Goal: Information Seeking & Learning: Learn about a topic

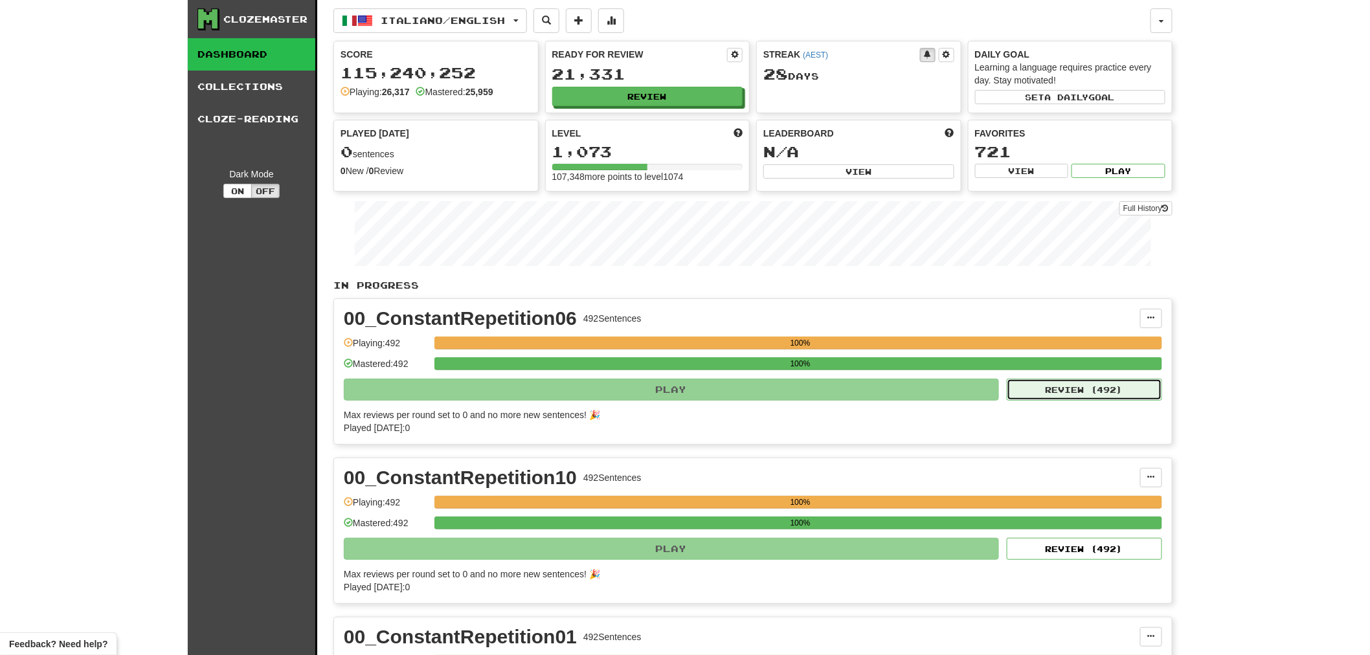
click at [1104, 390] on button "Review ( 492 )" at bounding box center [1084, 390] width 155 height 22
select select "********"
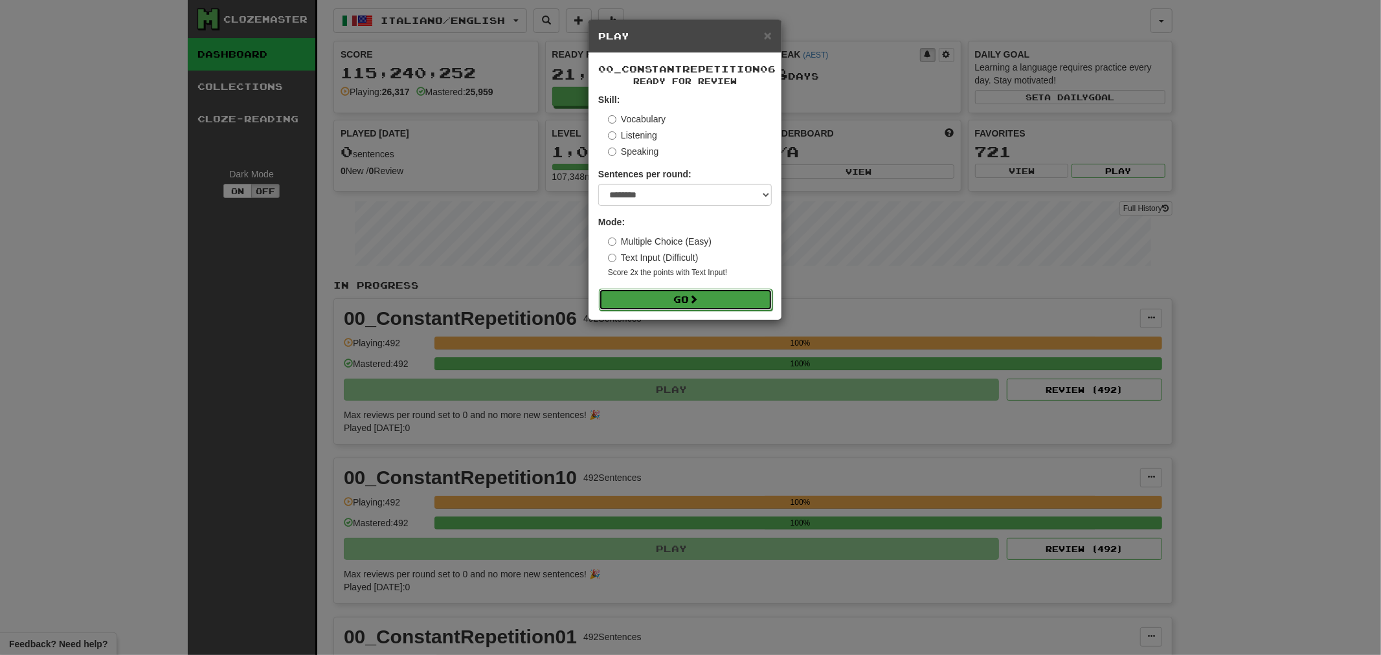
click at [698, 297] on span at bounding box center [693, 299] width 9 height 9
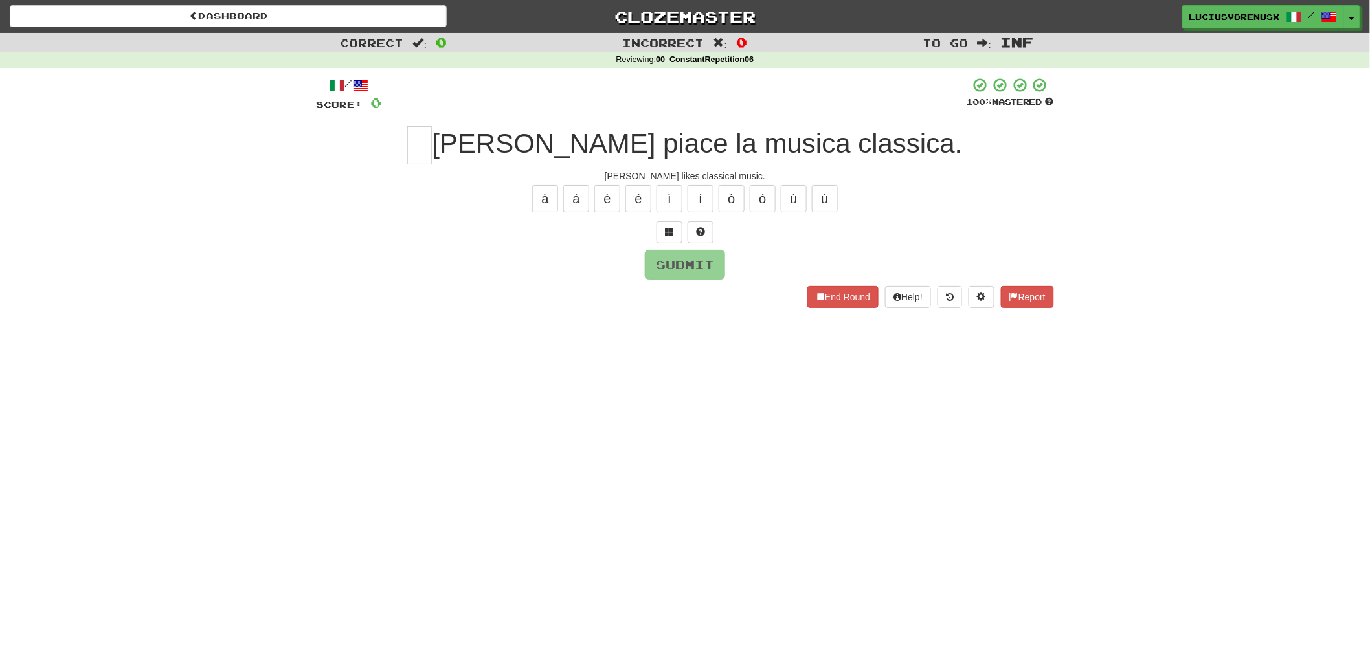
click at [88, 332] on div "Dashboard Clozemaster [PERSON_NAME] / Toggle Dropdown Dashboard Leaderboard Act…" at bounding box center [685, 327] width 1370 height 655
click at [432, 138] on input "text" at bounding box center [419, 145] width 25 height 38
type input "*"
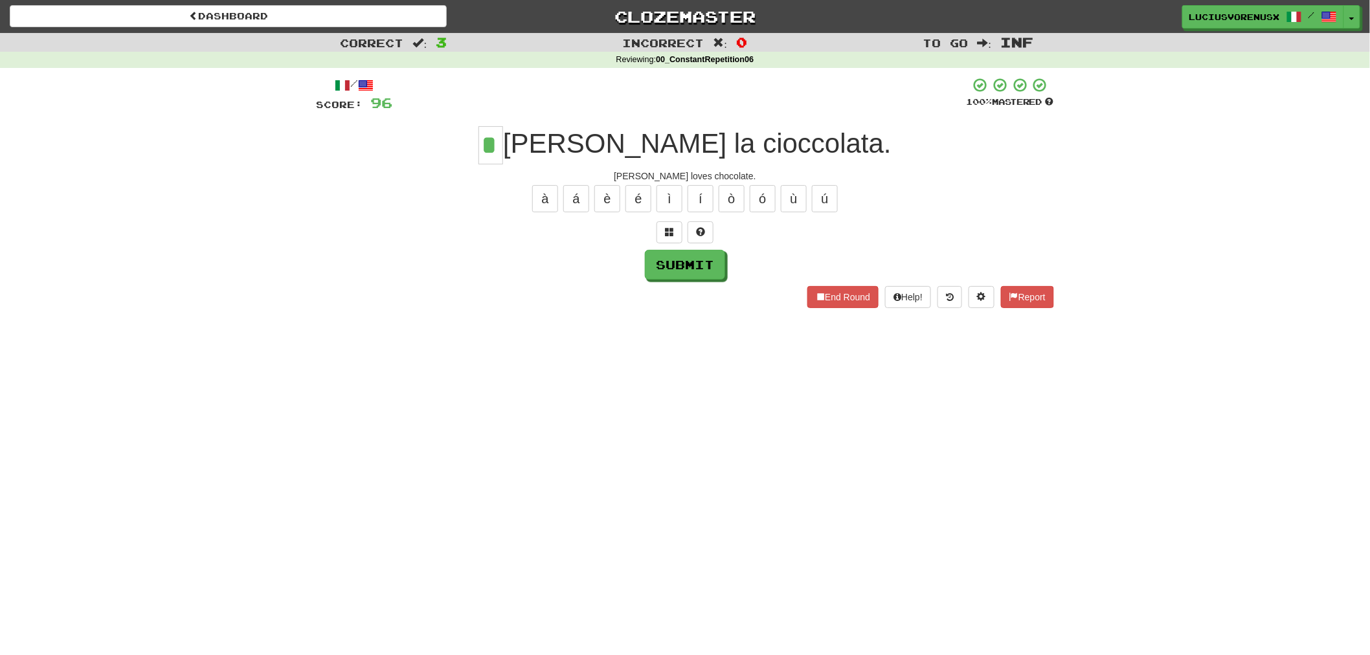
type input "*"
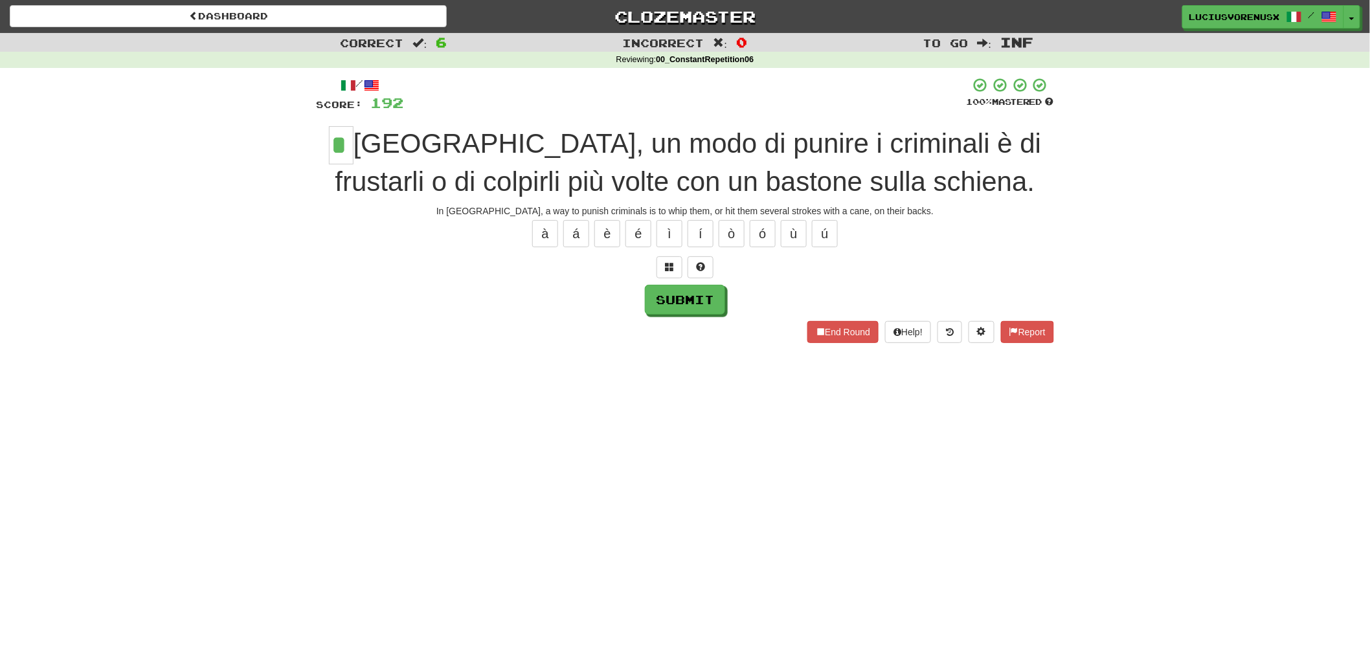
type input "*"
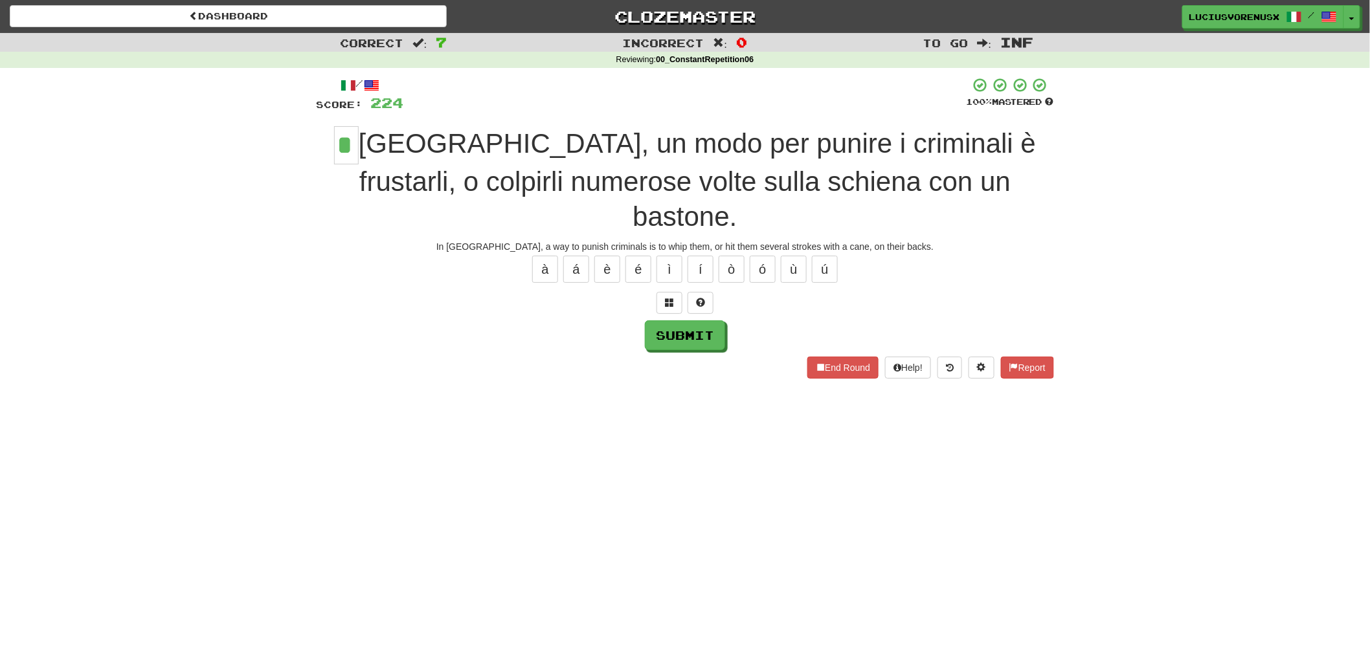
type input "*"
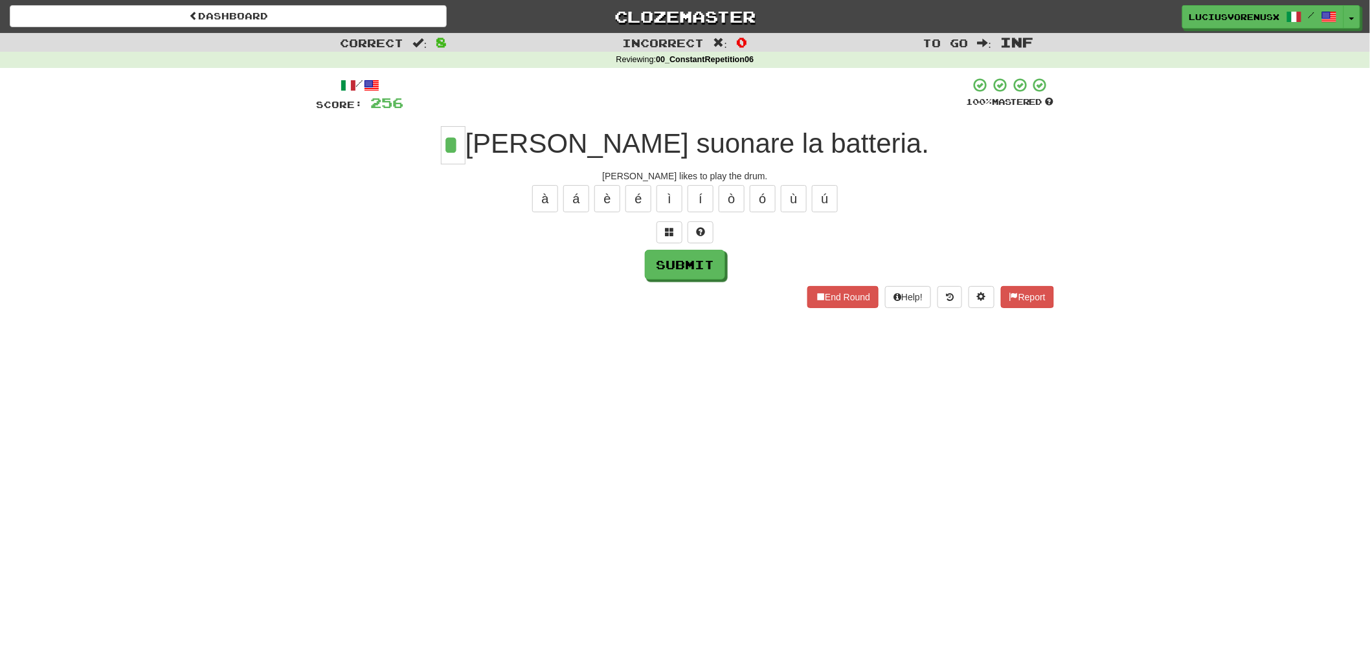
type input "*"
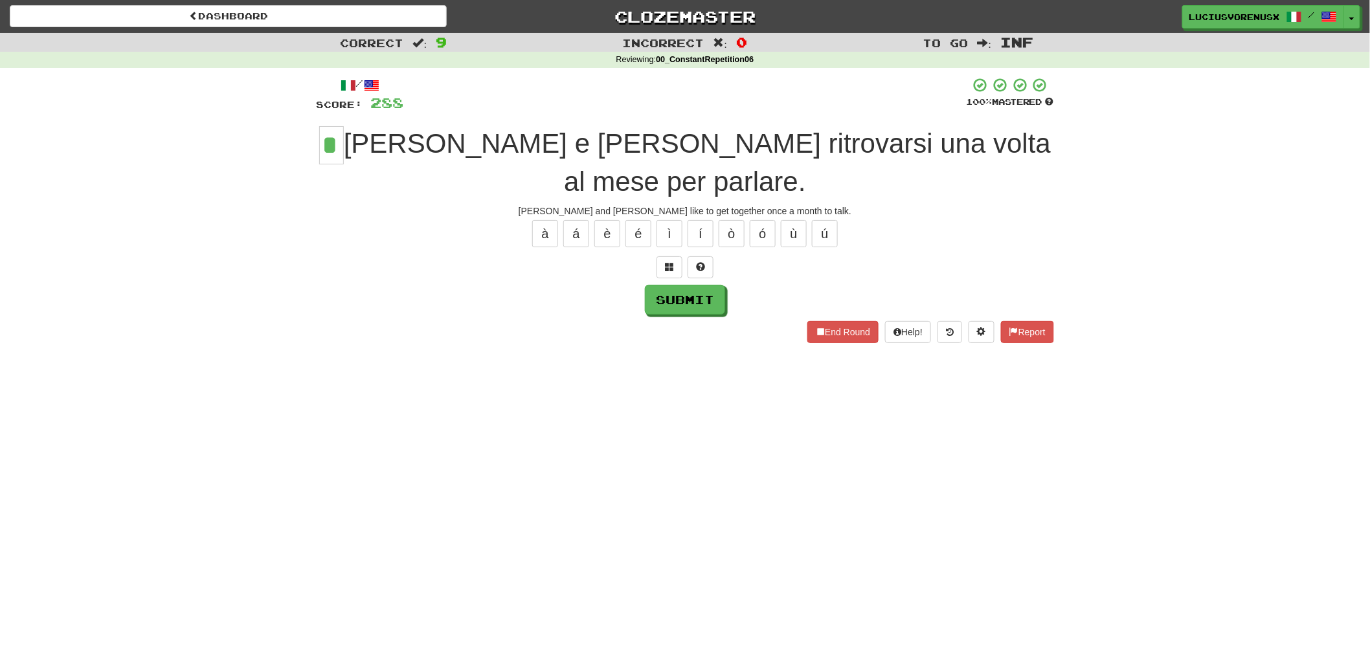
type input "*"
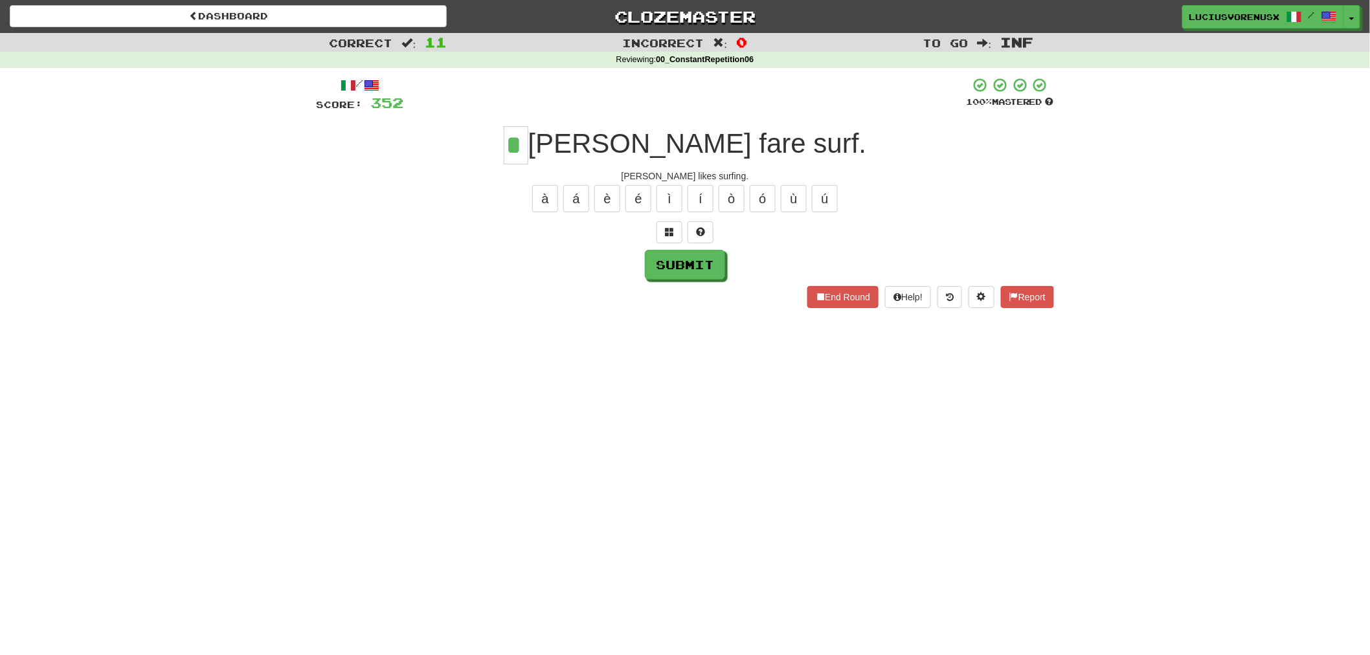
type input "*"
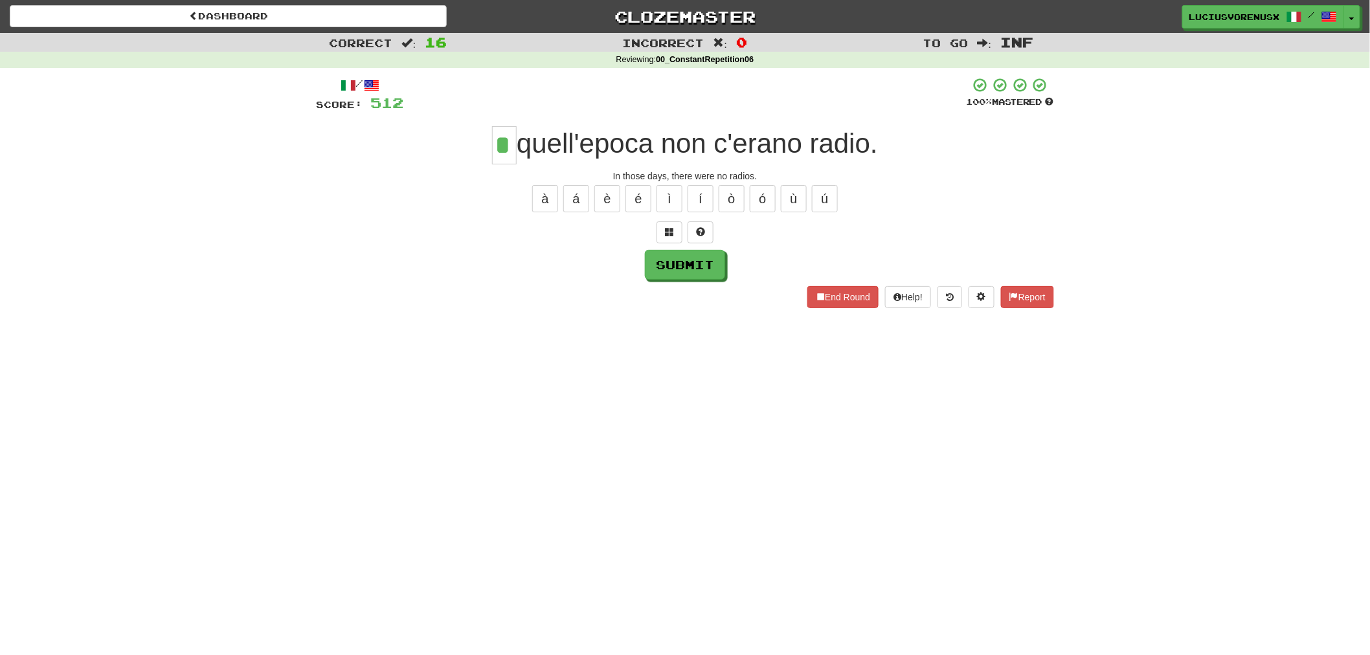
type input "*"
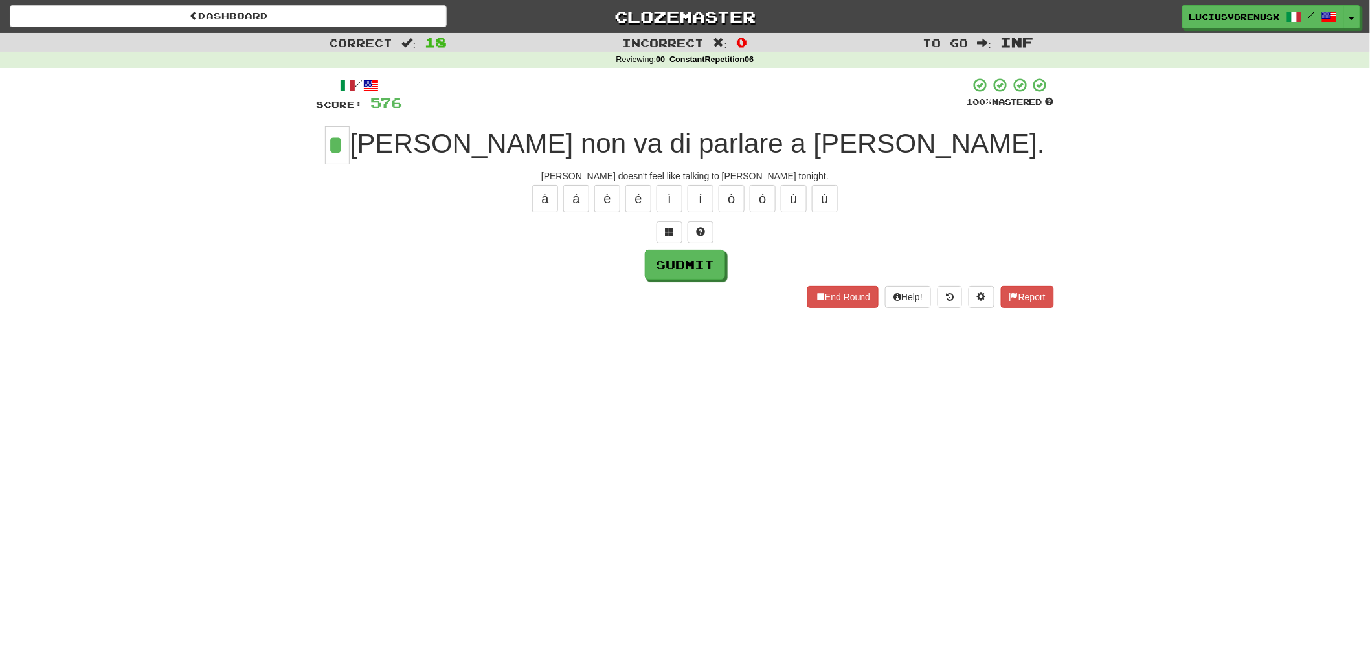
type input "*"
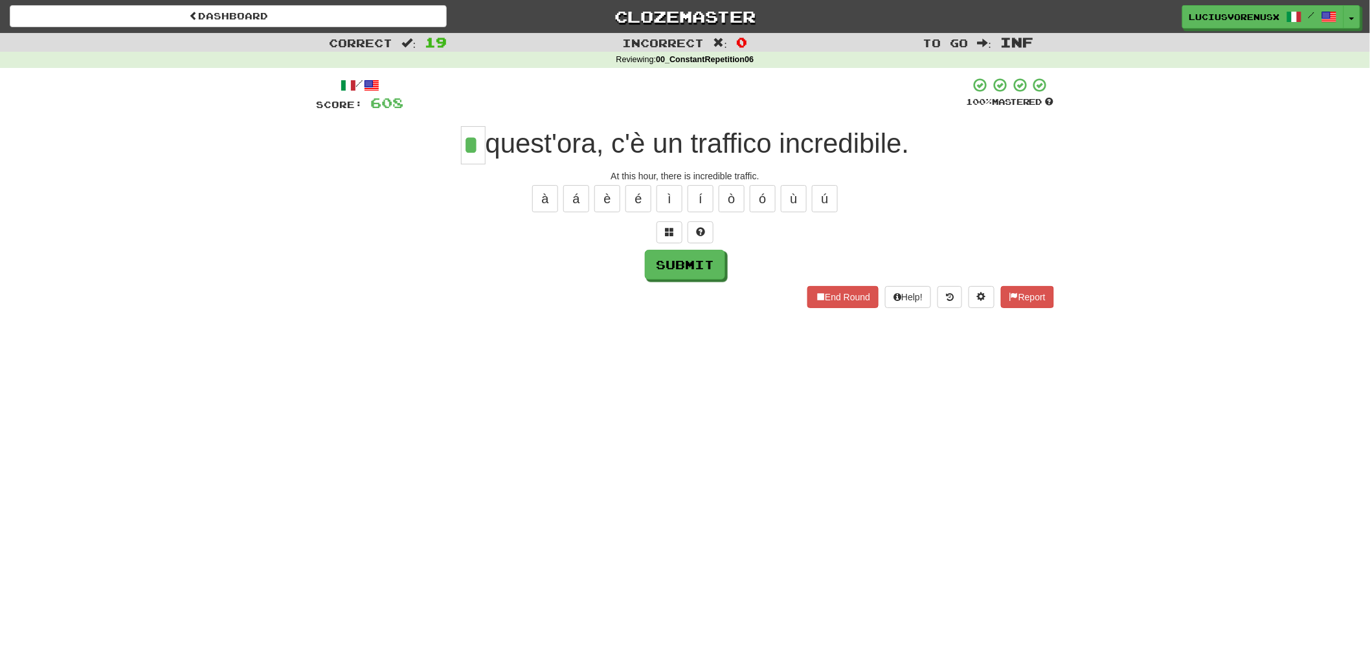
type input "*"
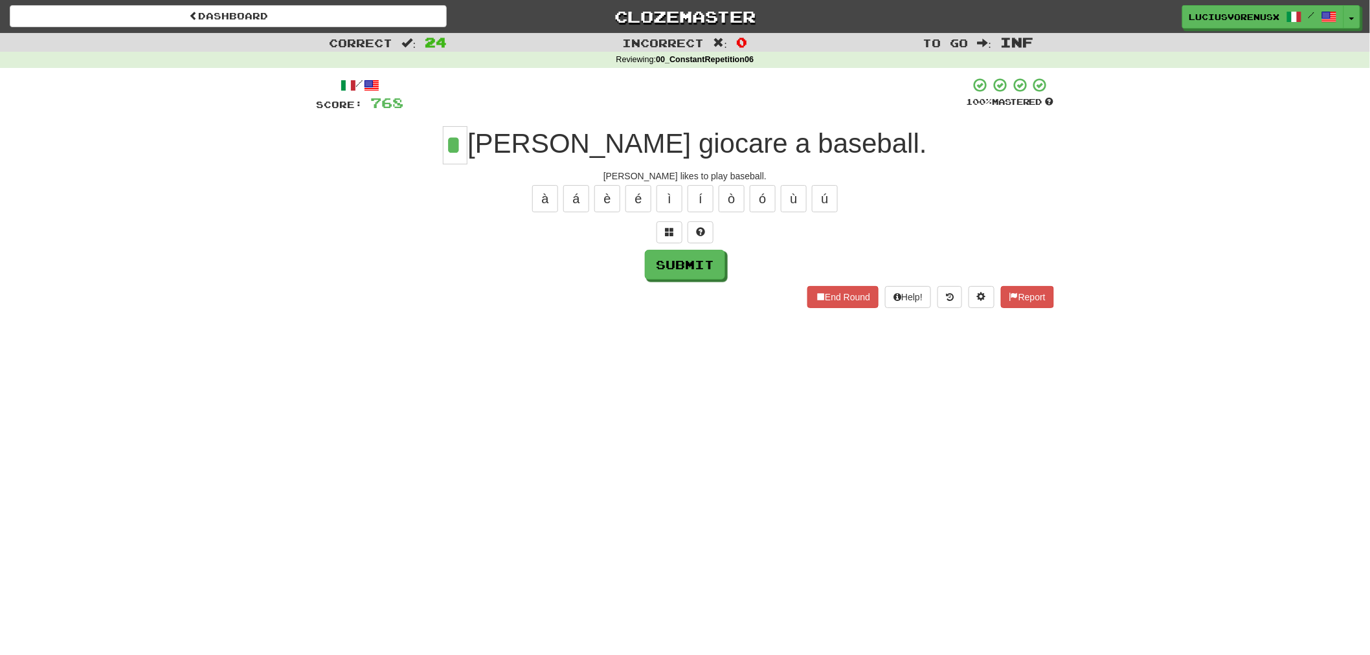
type input "*"
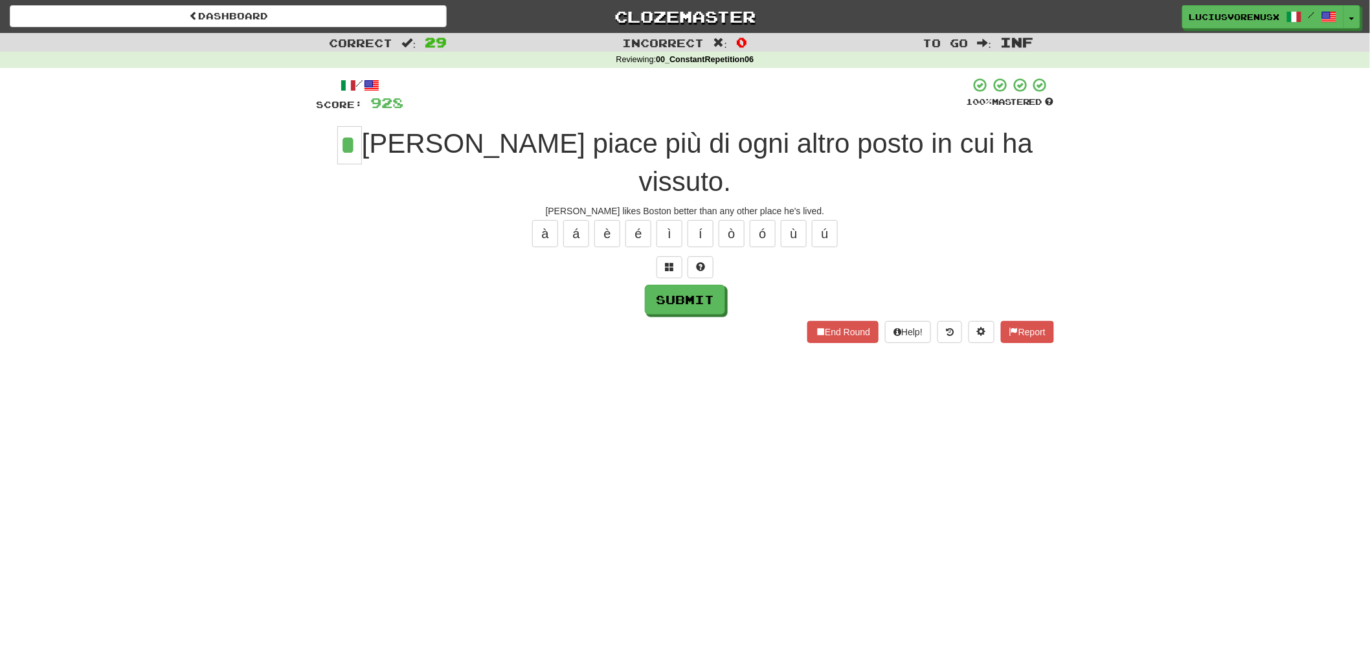
type input "*"
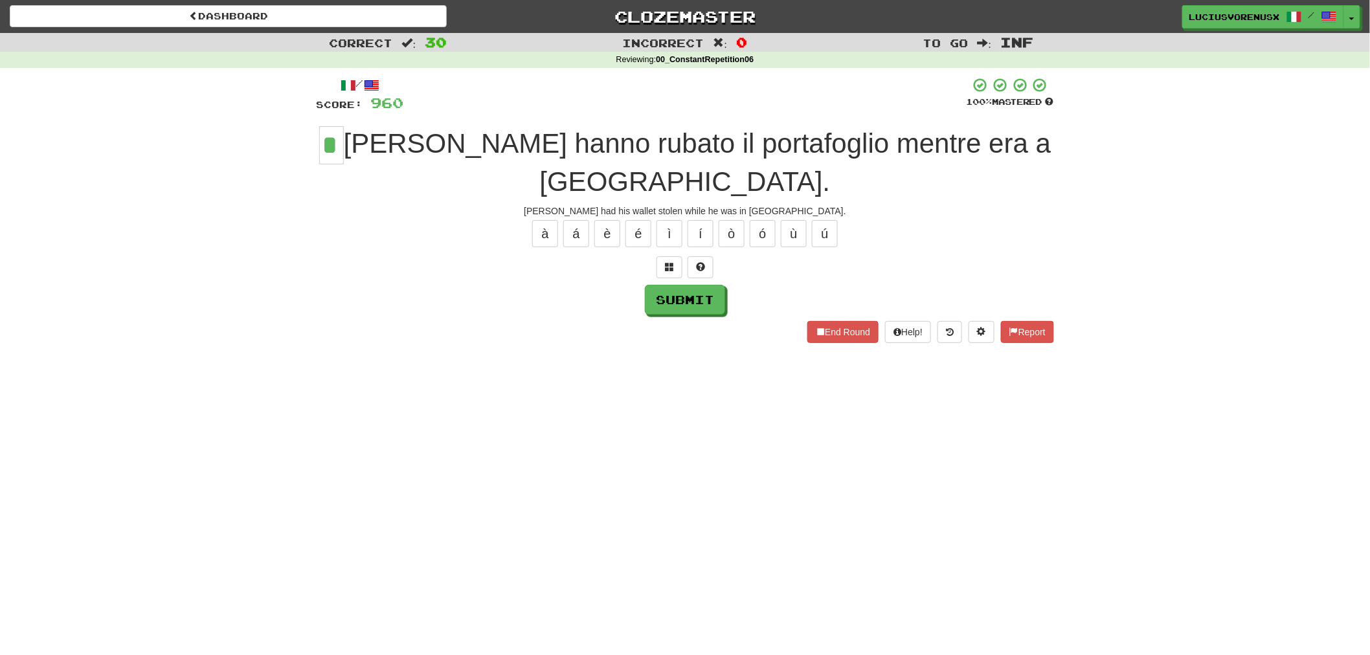
type input "*"
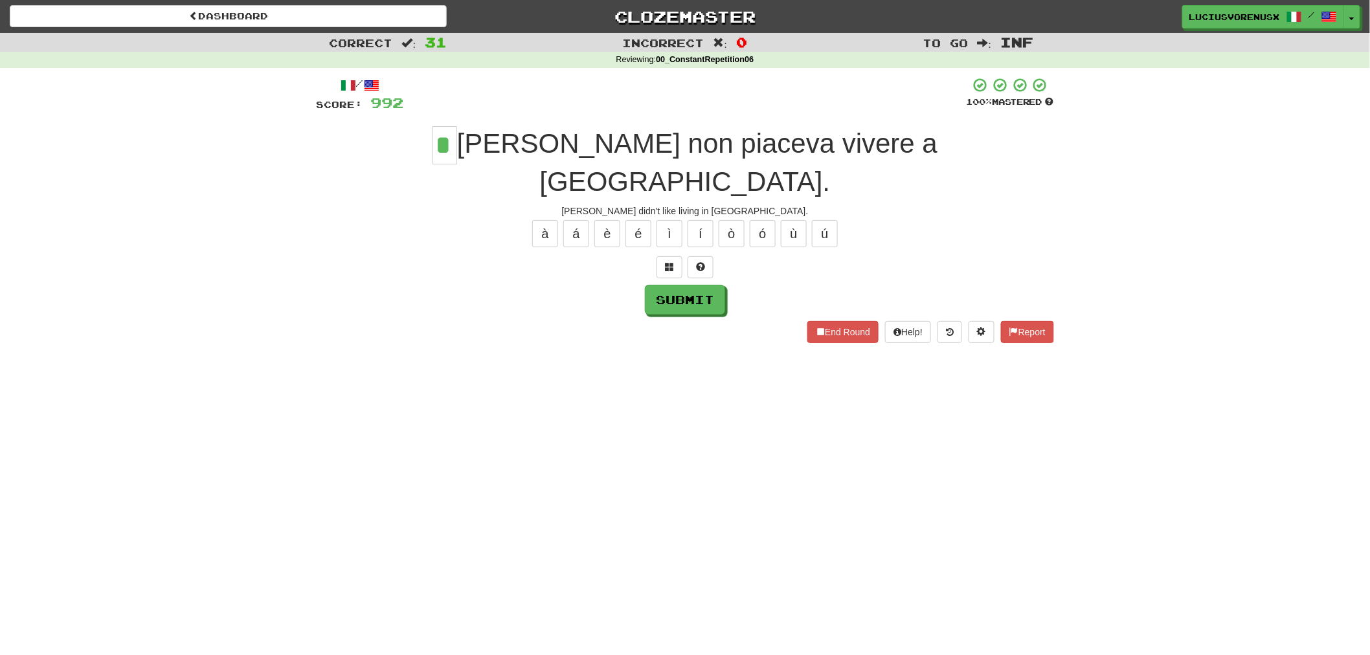
type input "*"
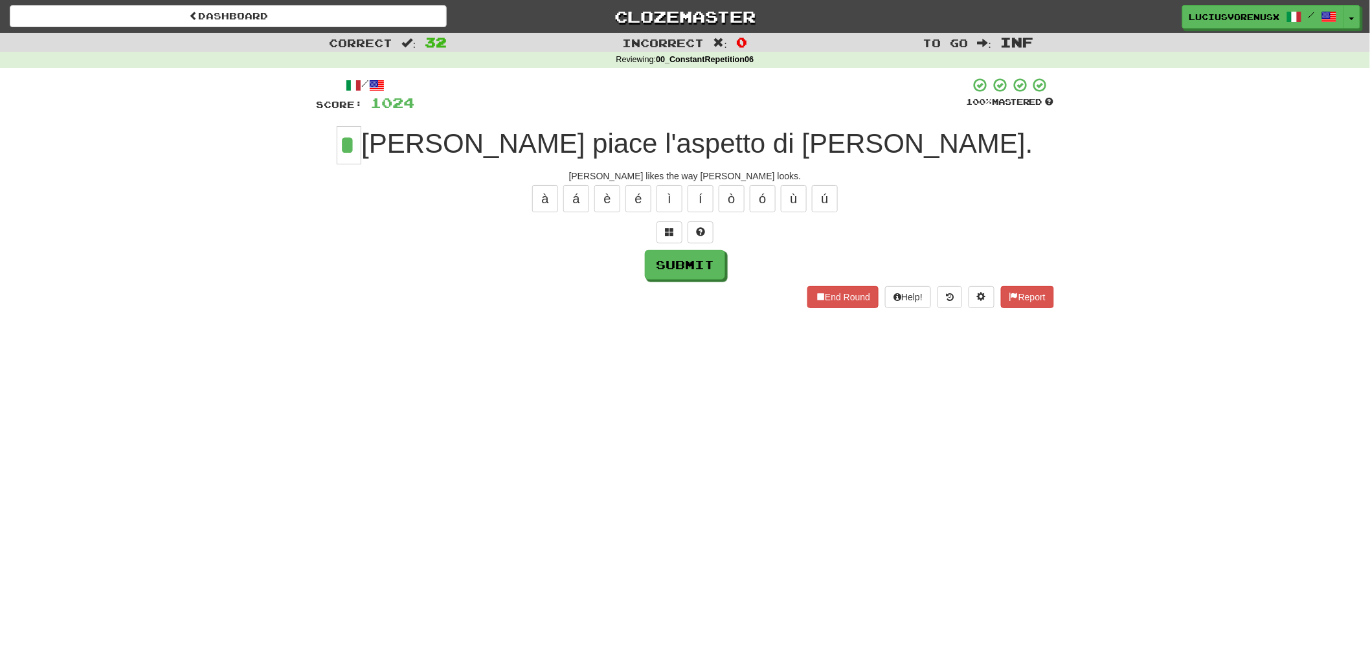
type input "*"
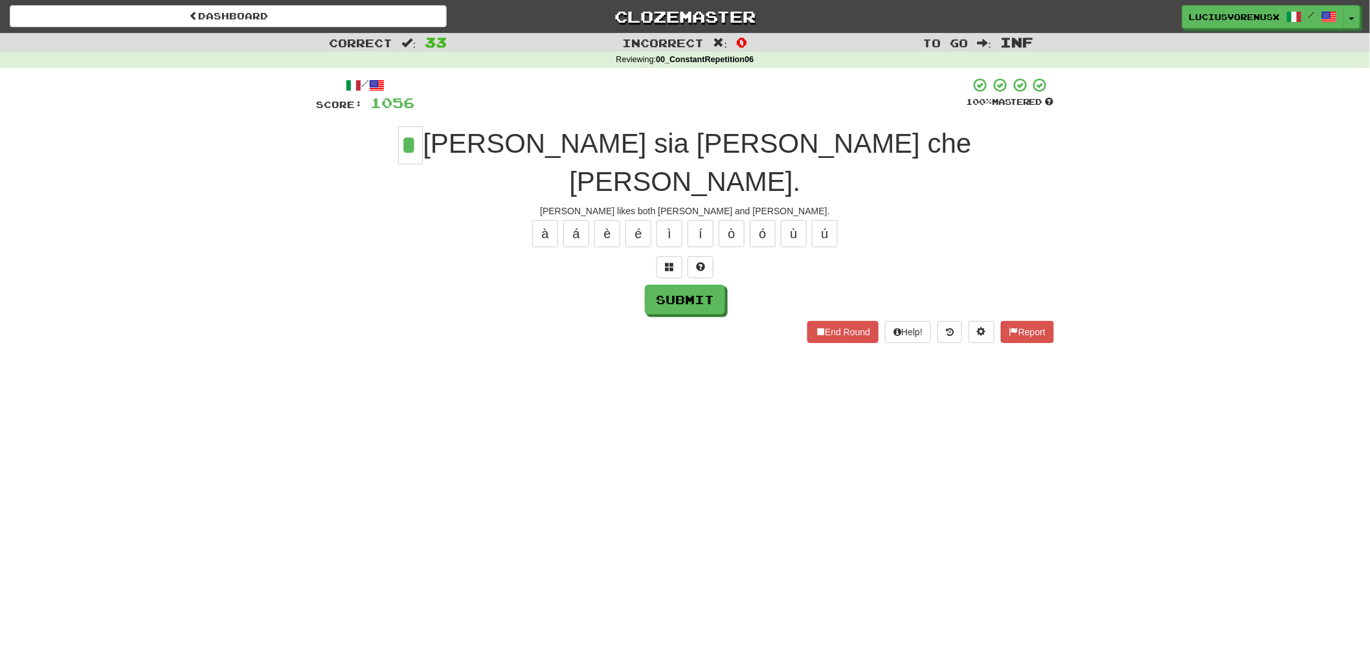
type input "*"
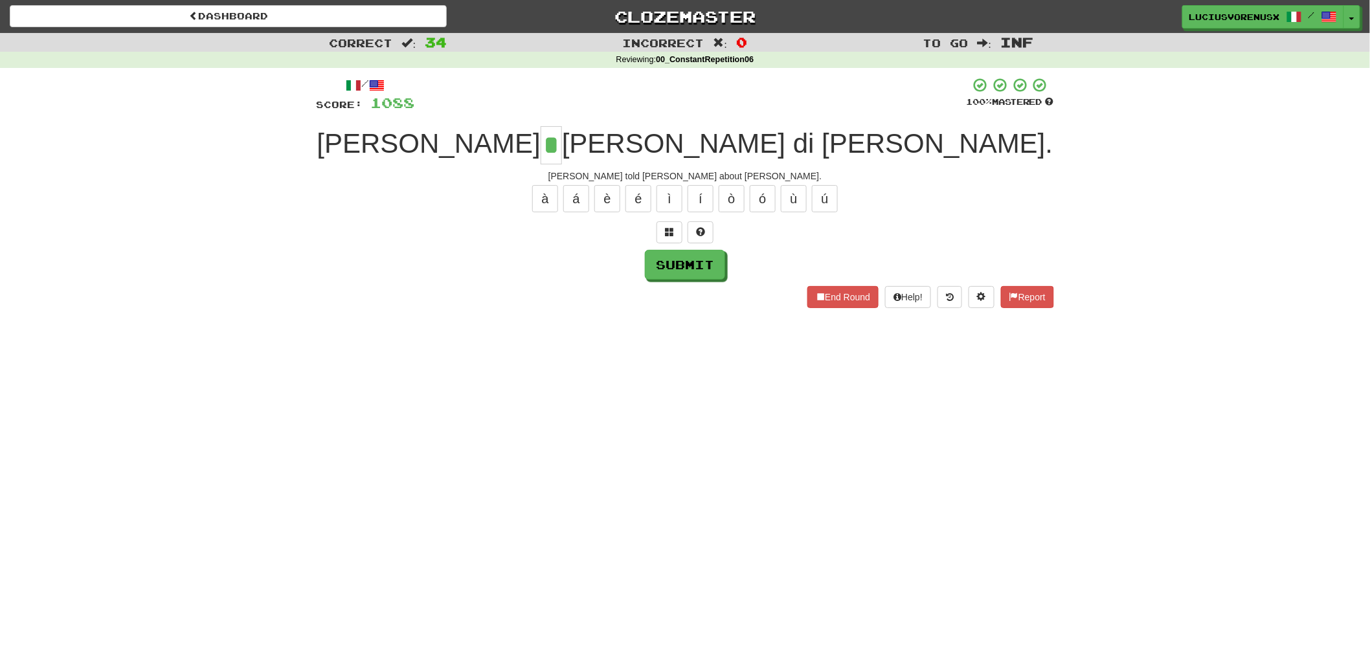
type input "*"
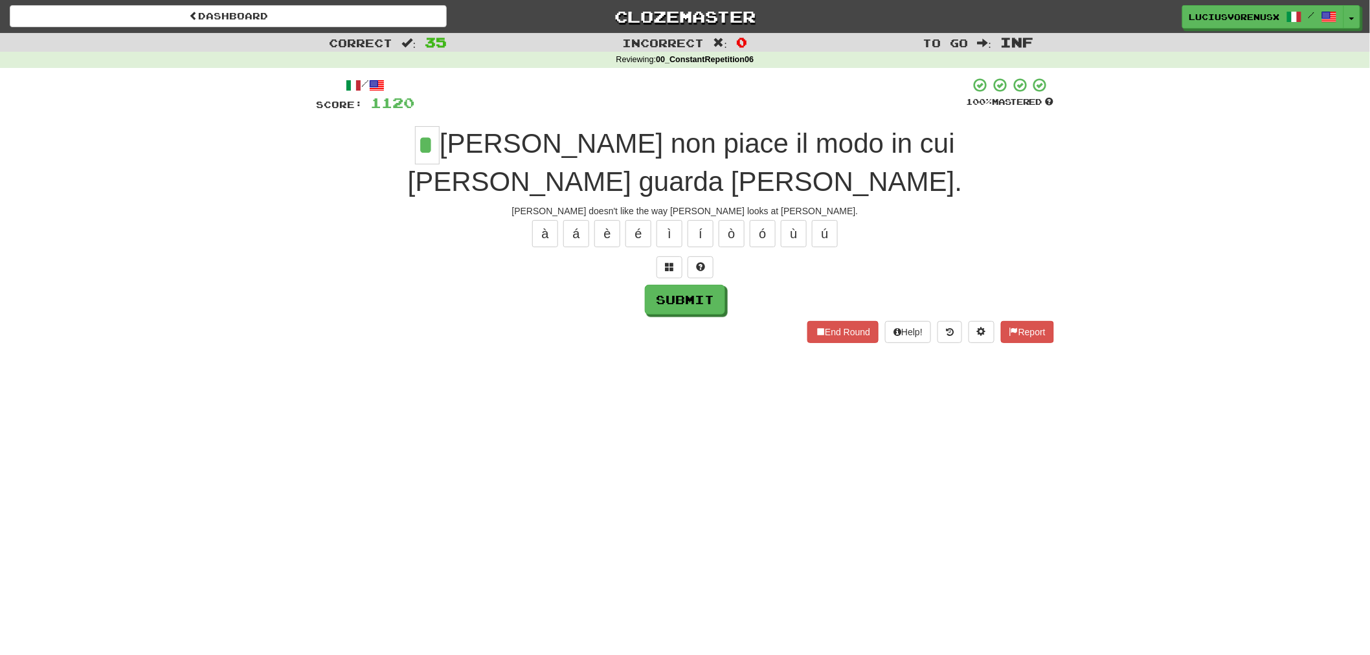
type input "*"
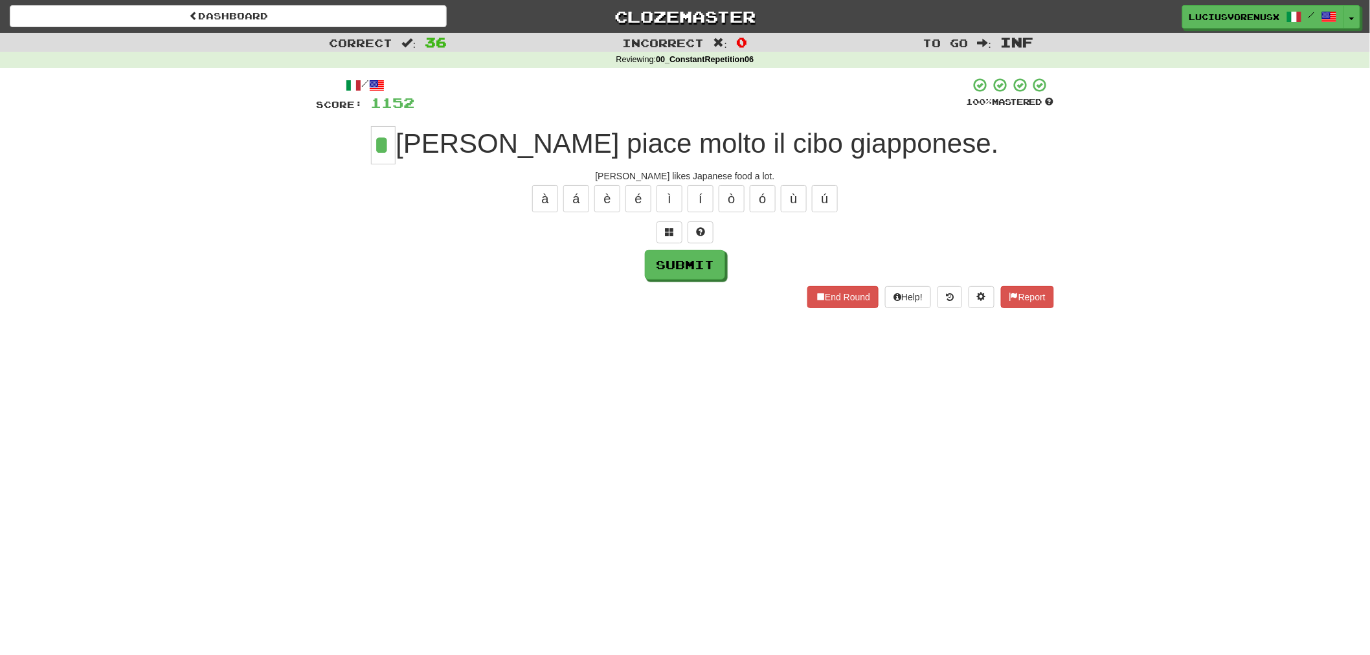
type input "*"
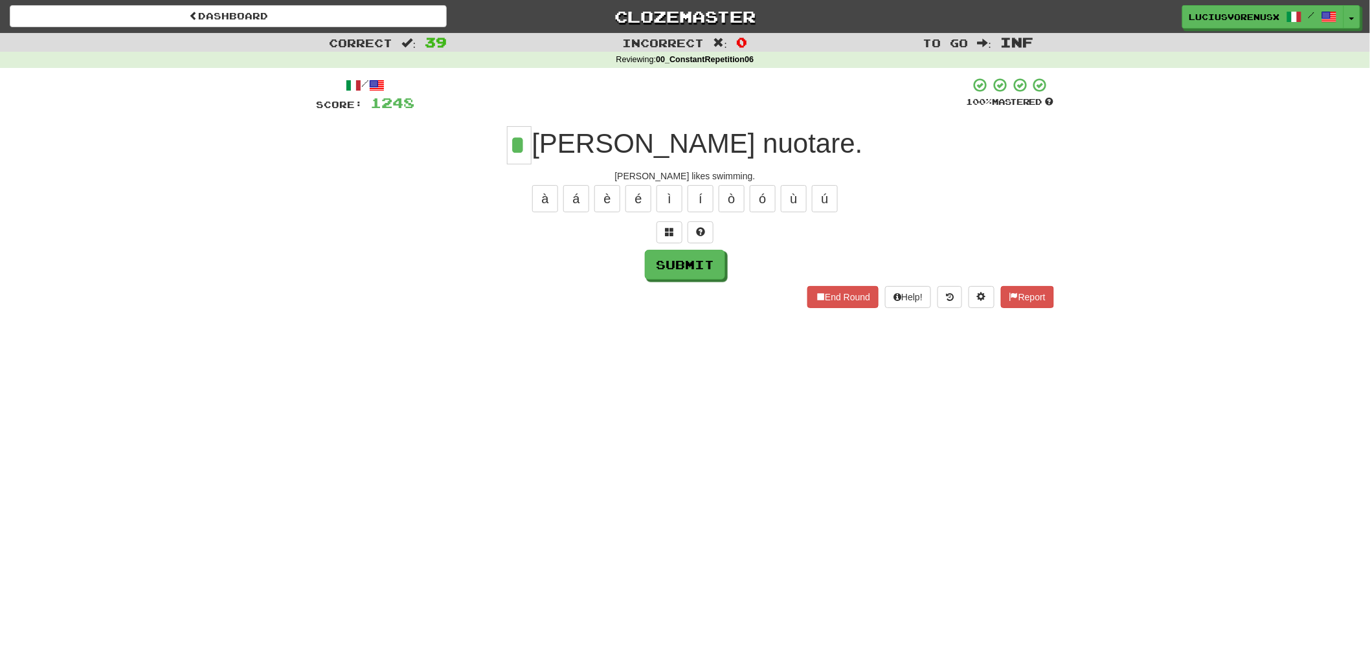
type input "*"
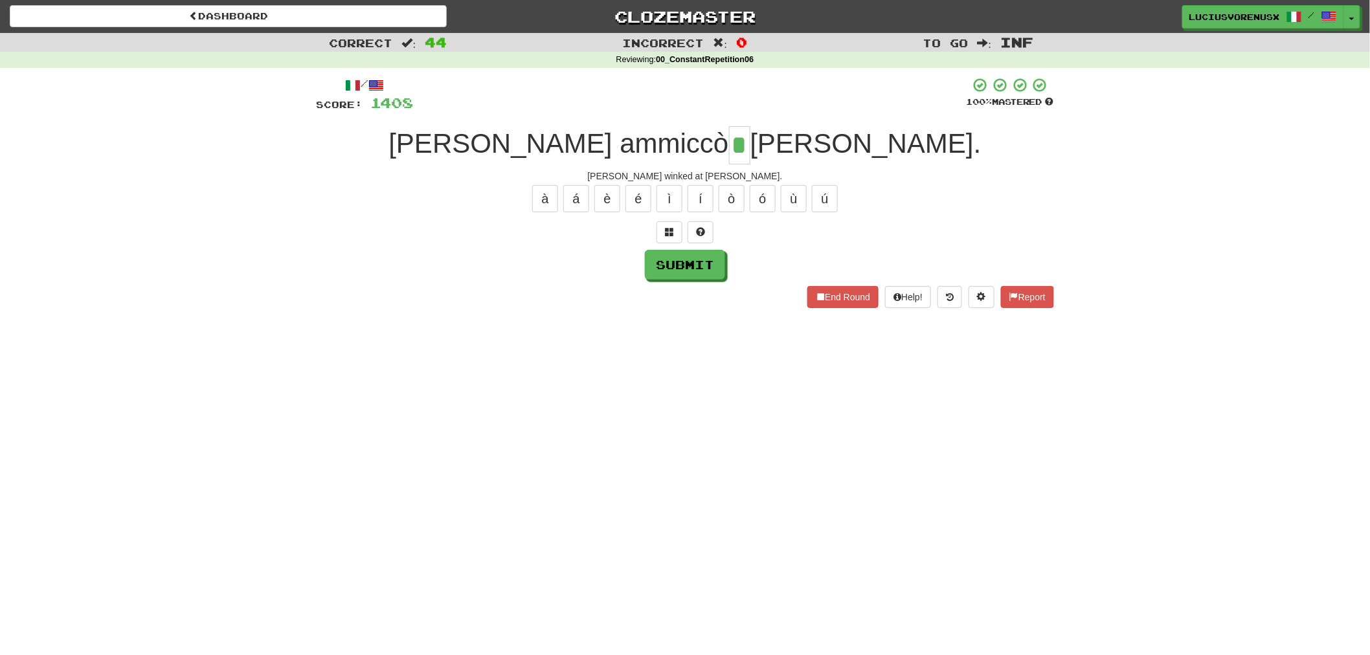
type input "*"
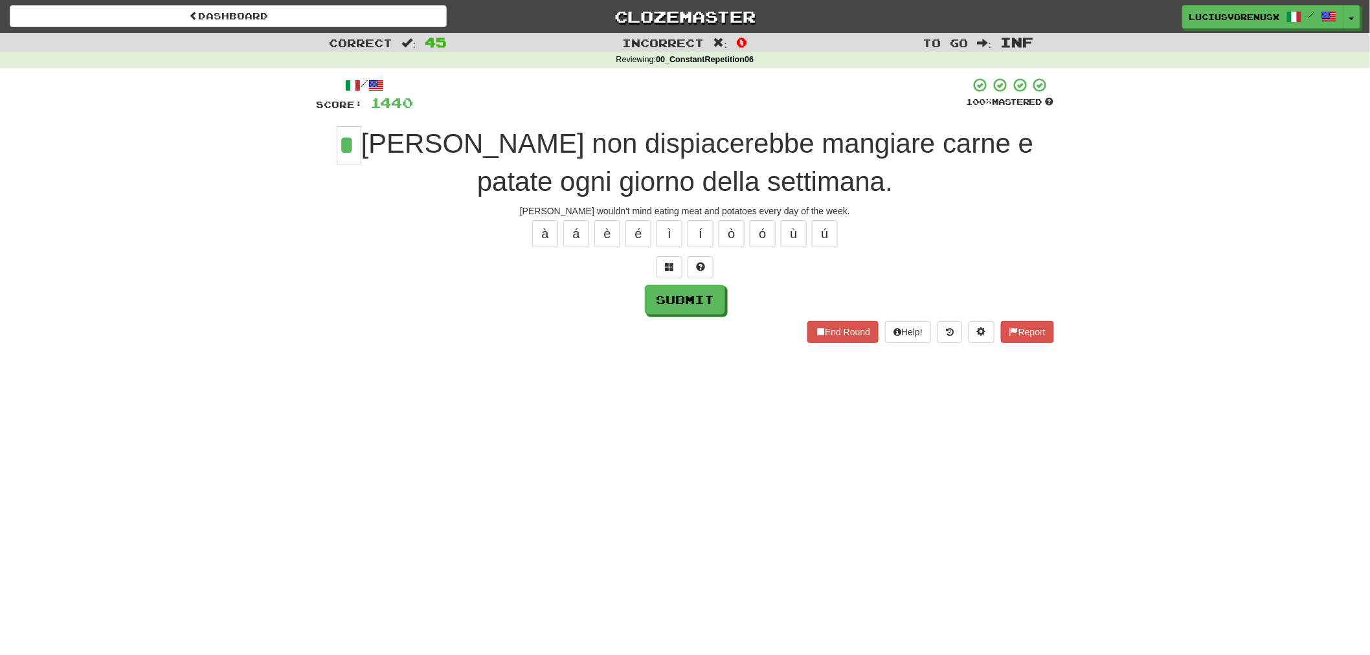
type input "*"
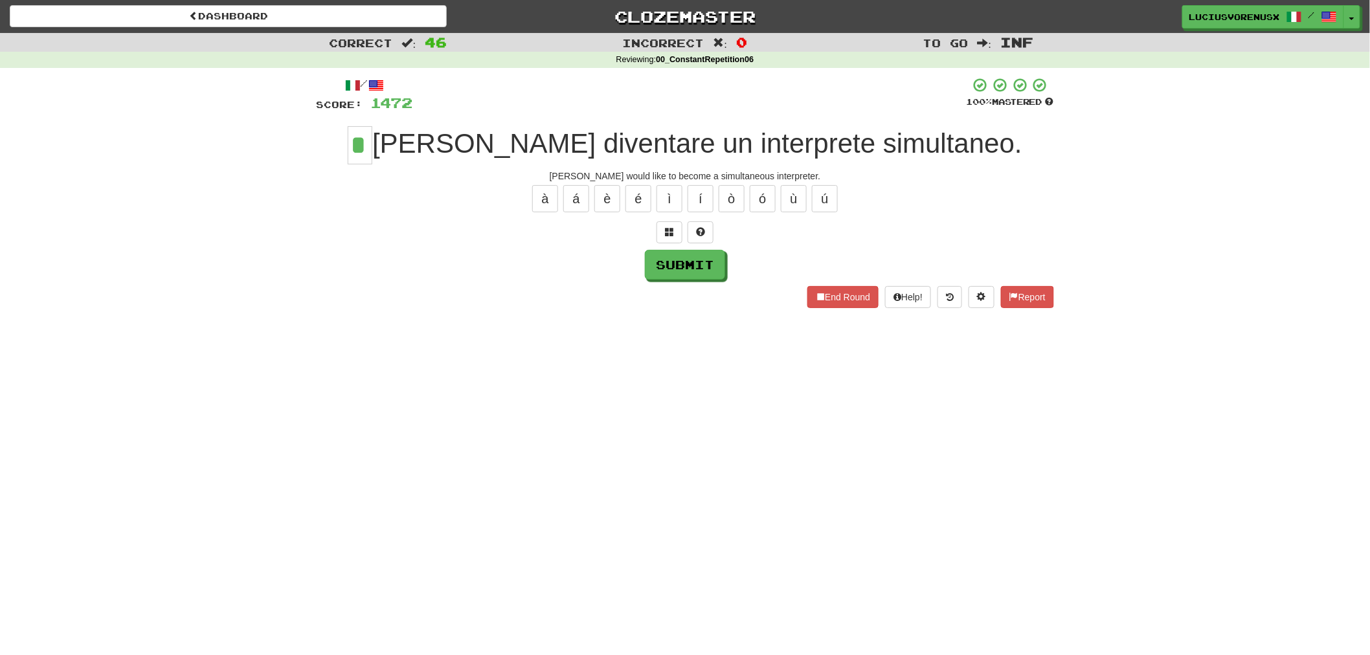
type input "*"
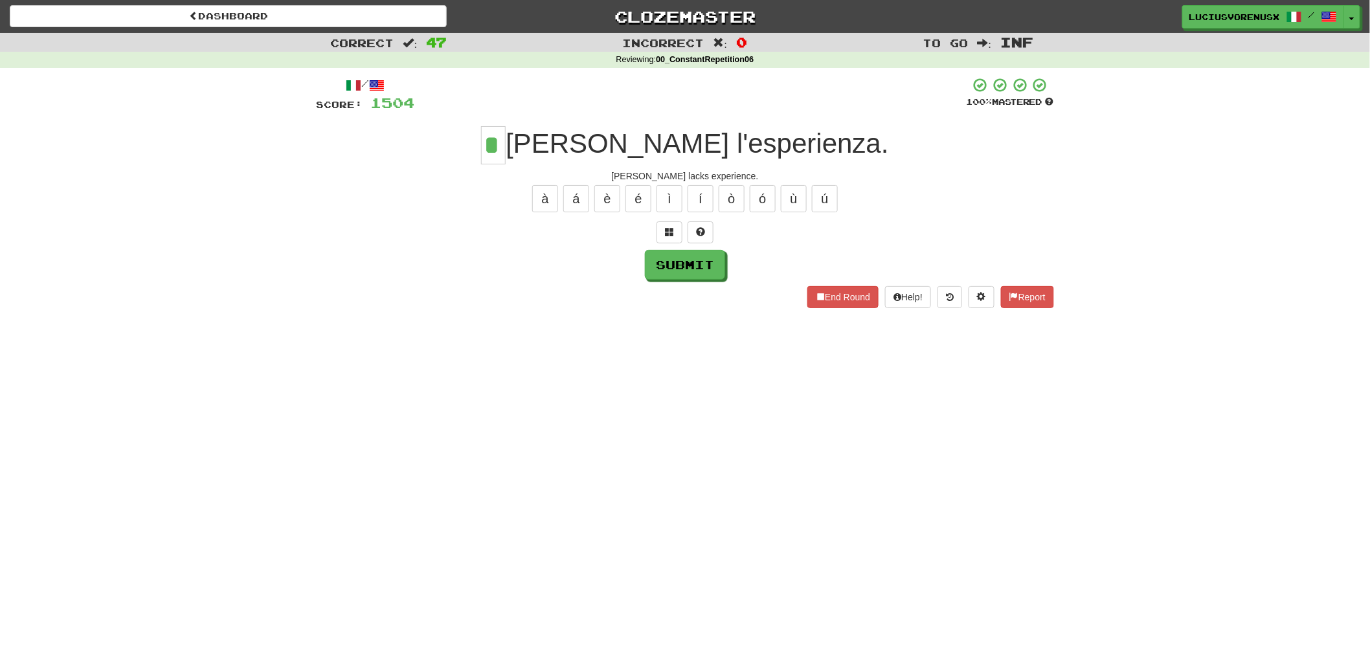
type input "*"
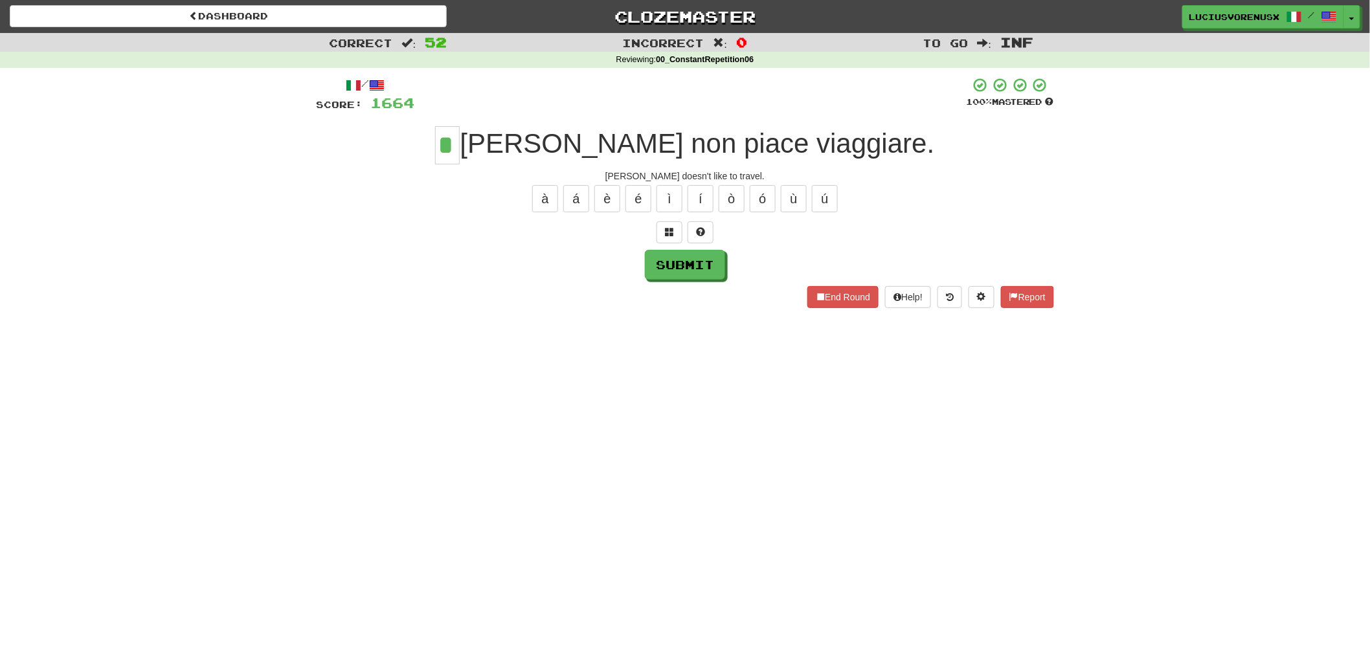
type input "*"
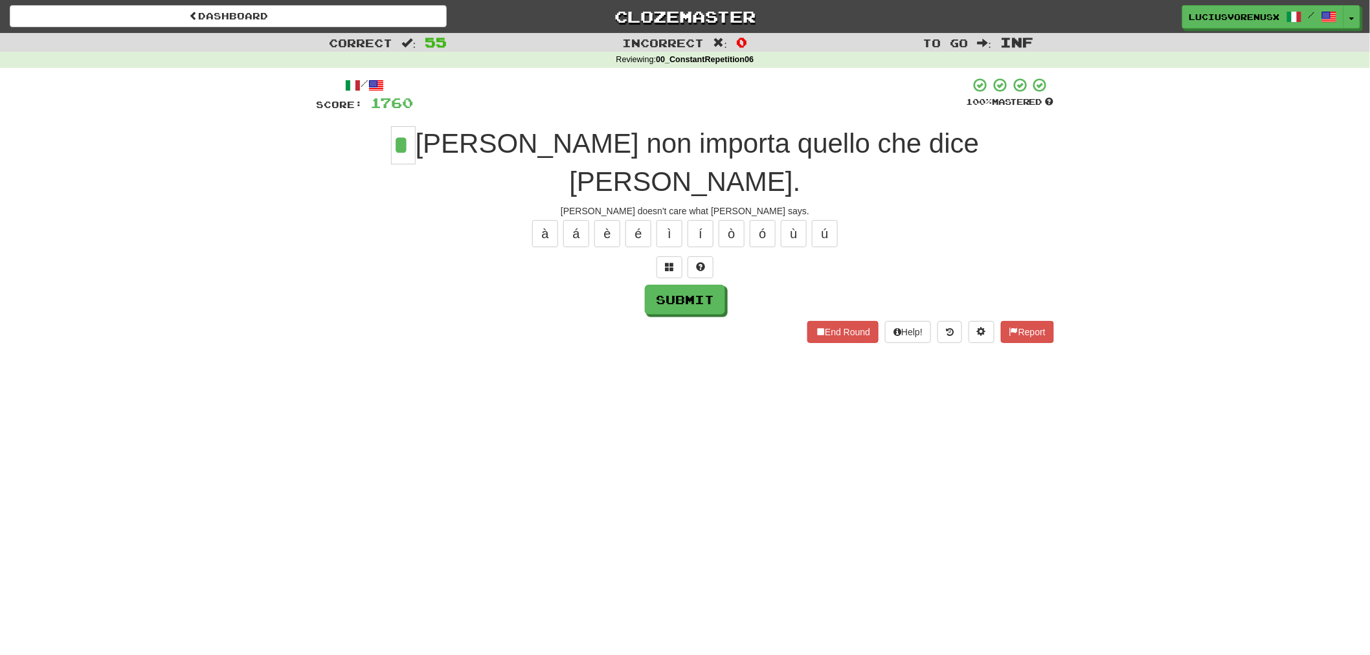
type input "*"
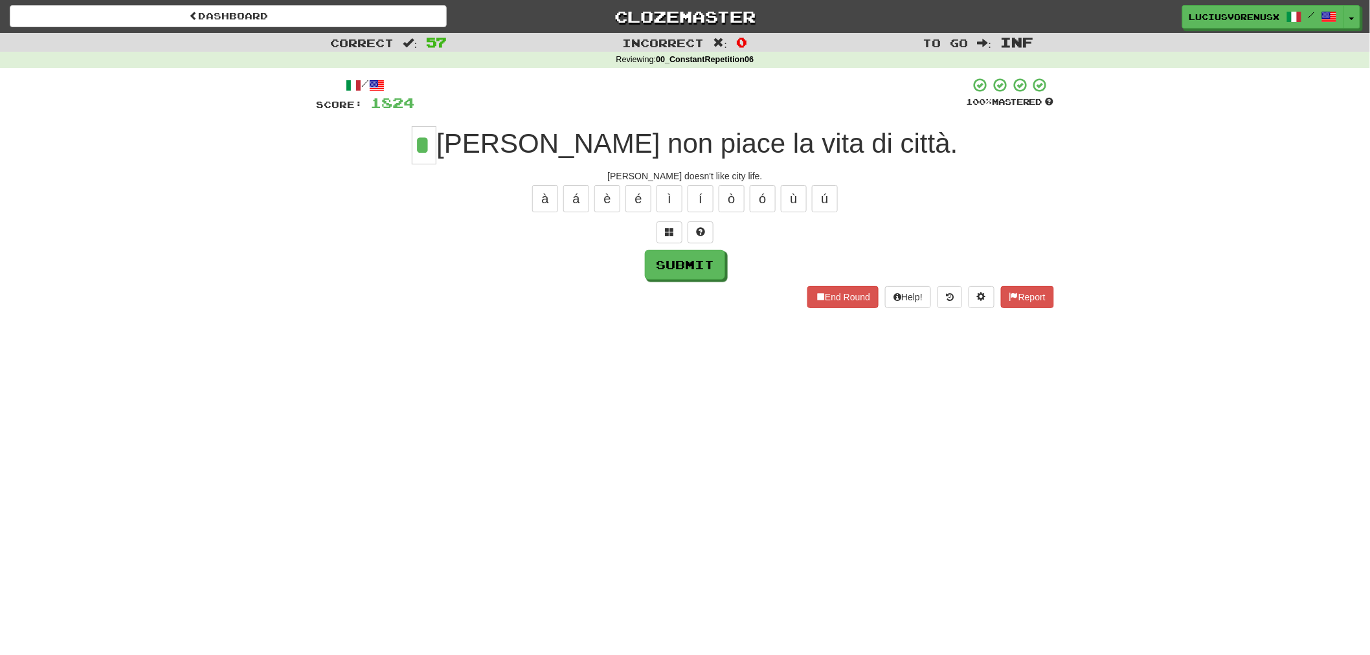
type input "*"
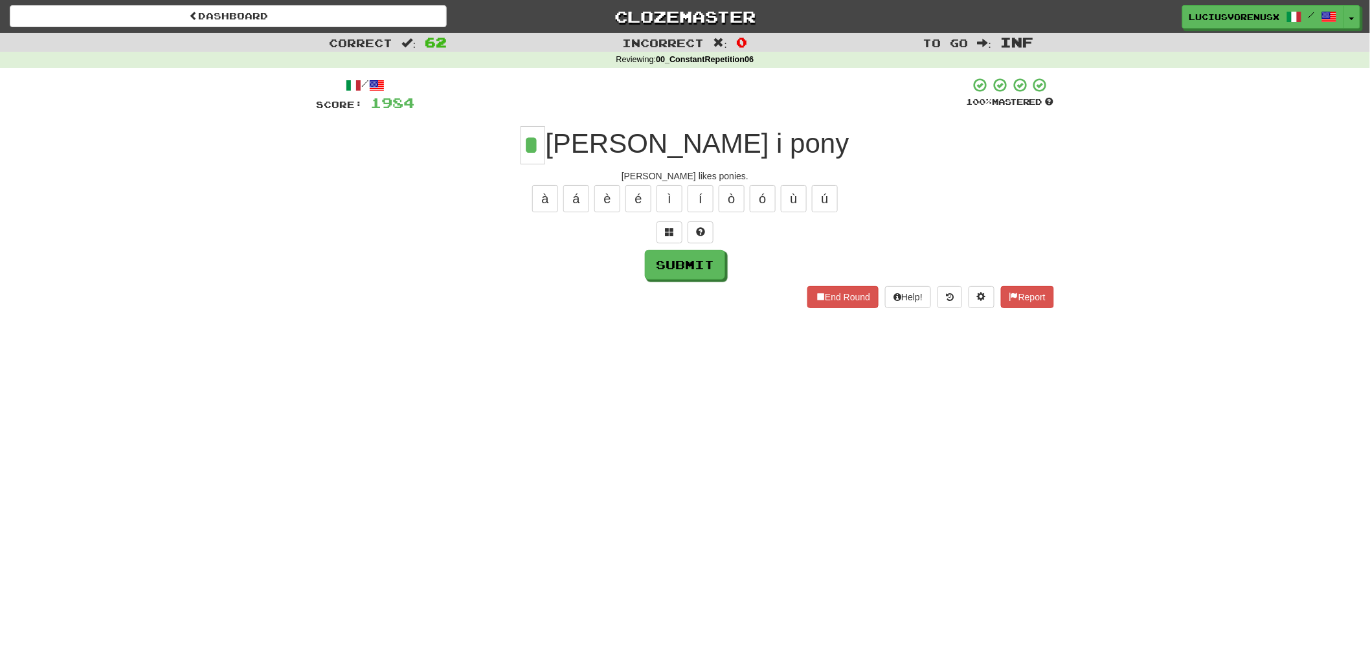
type input "*"
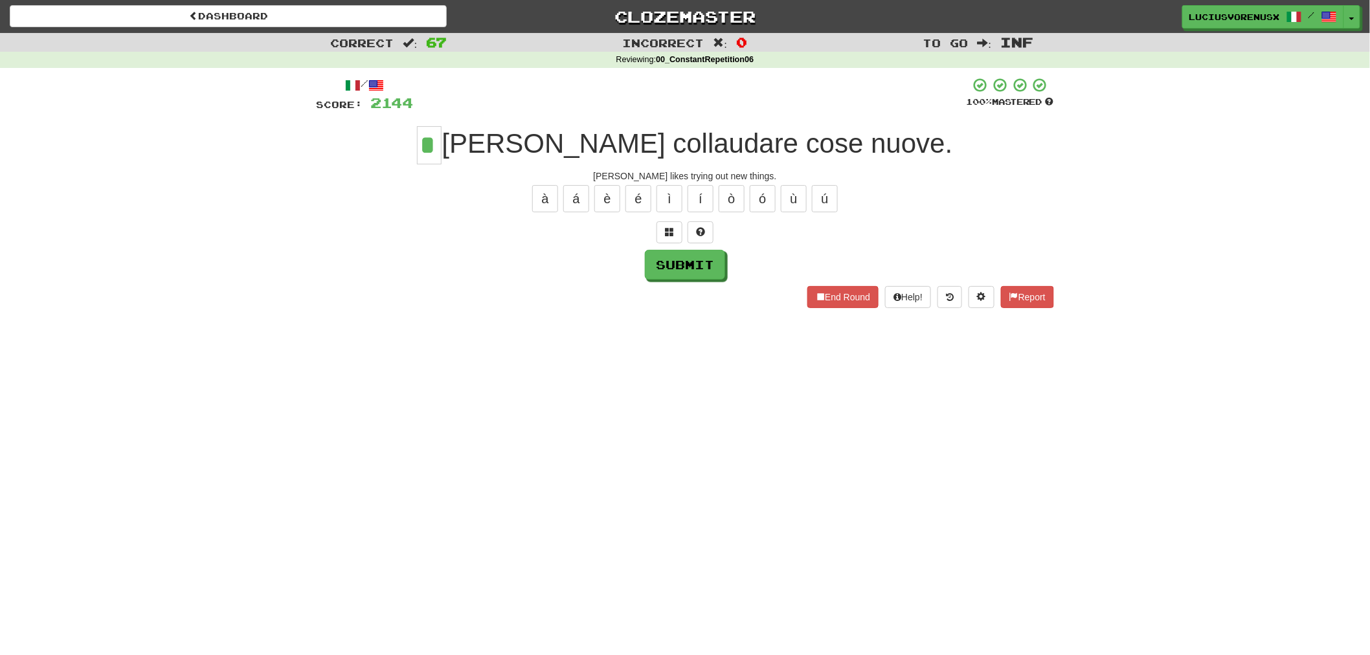
type input "*"
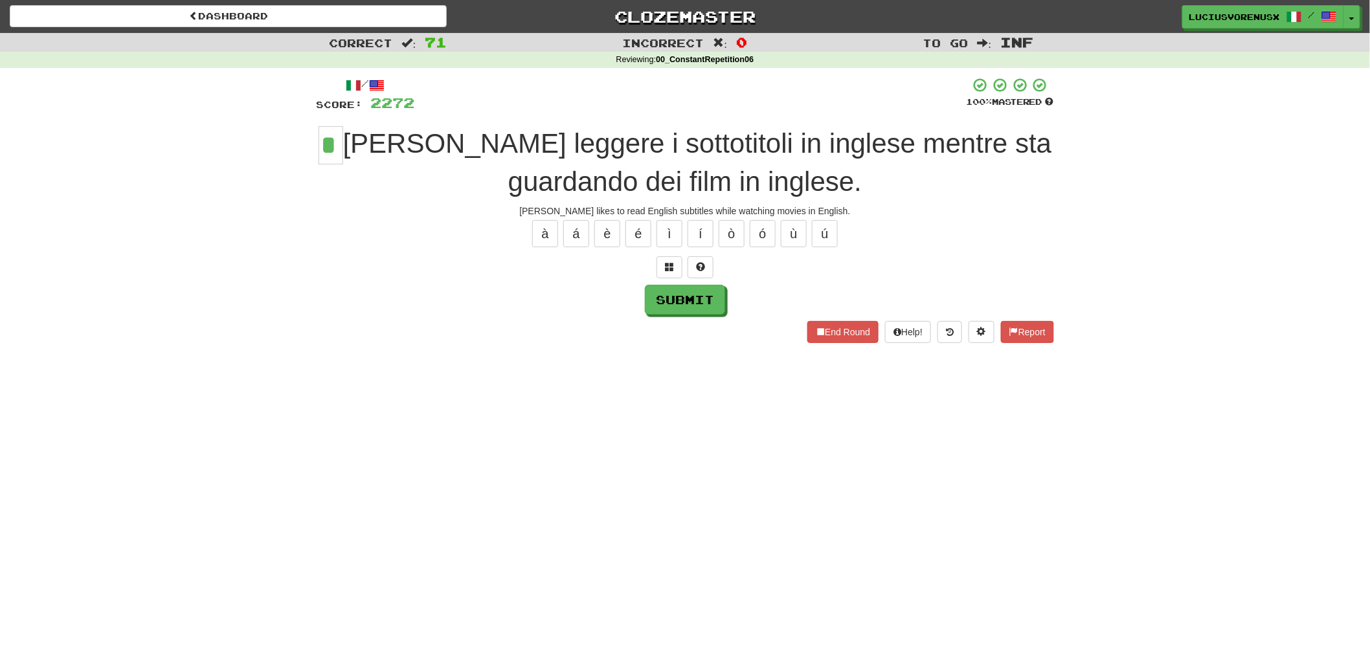
type input "*"
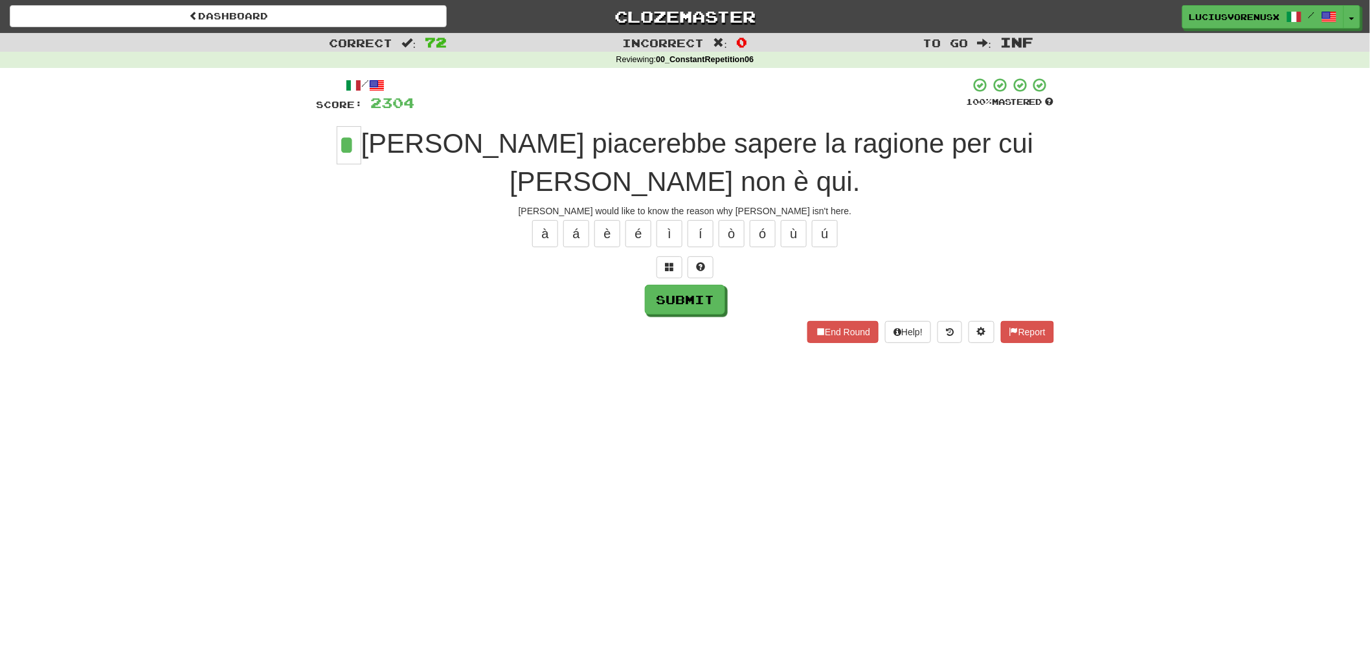
type input "*"
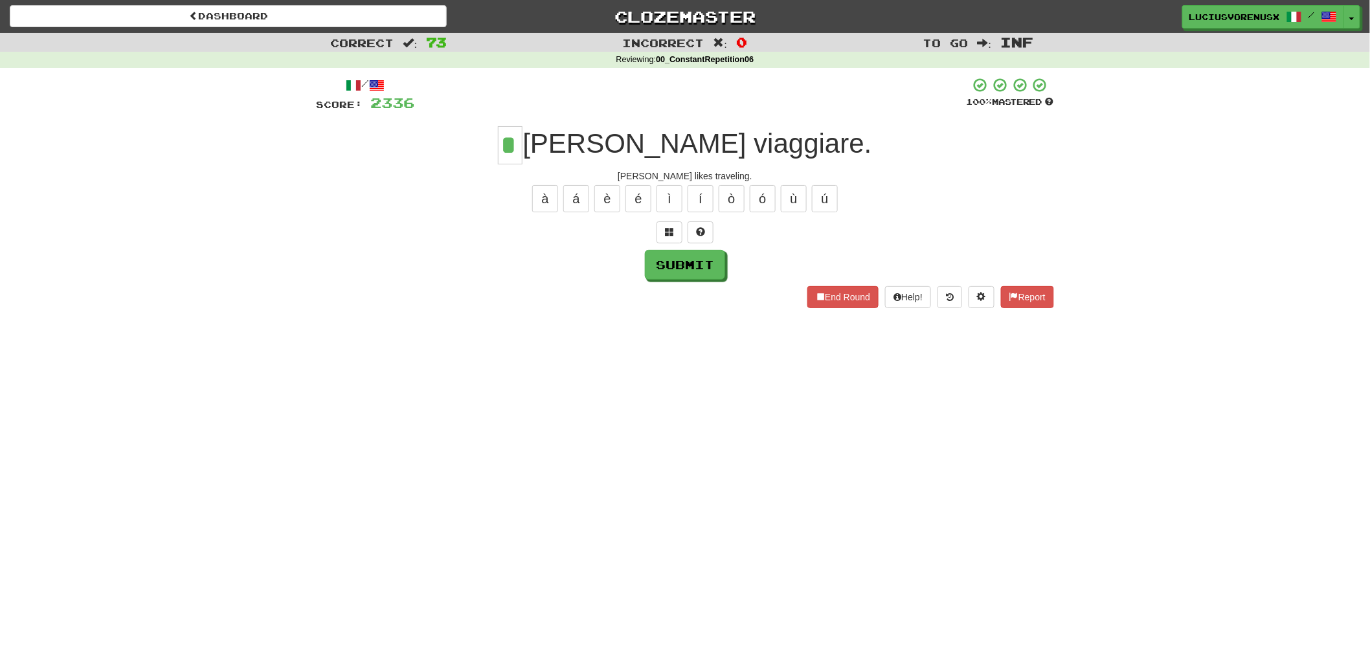
type input "*"
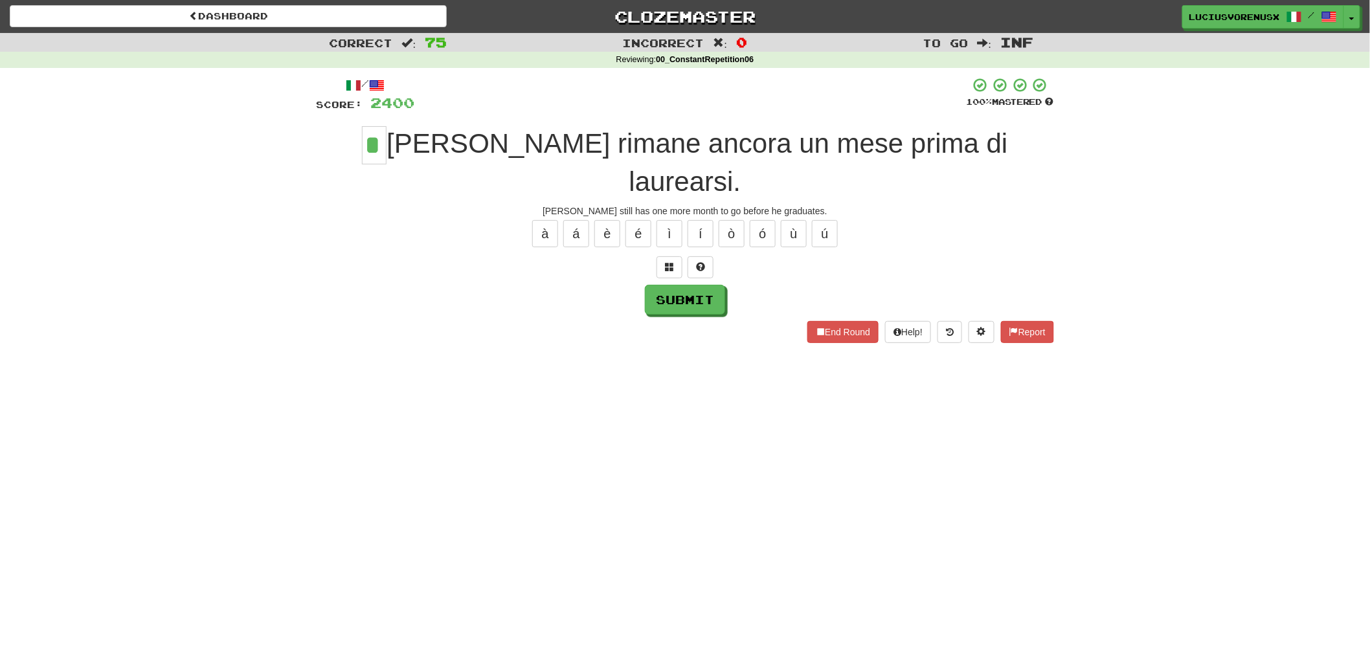
type input "*"
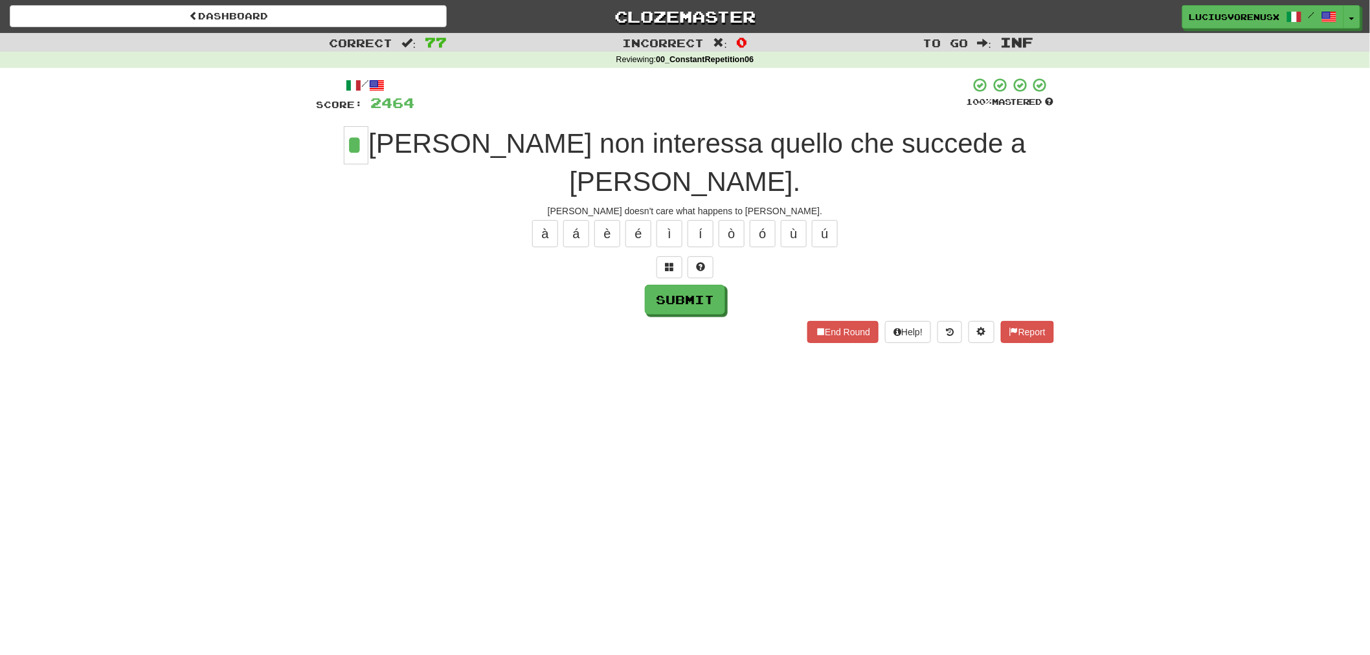
type input "*"
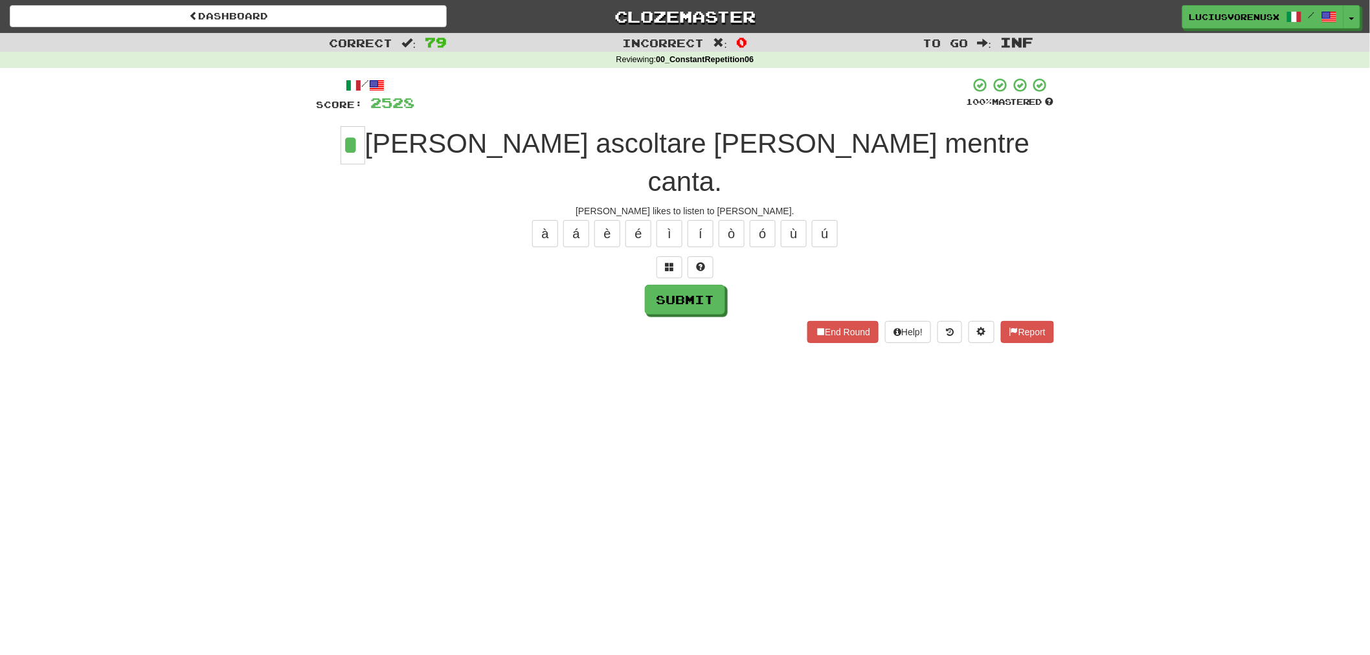
type input "*"
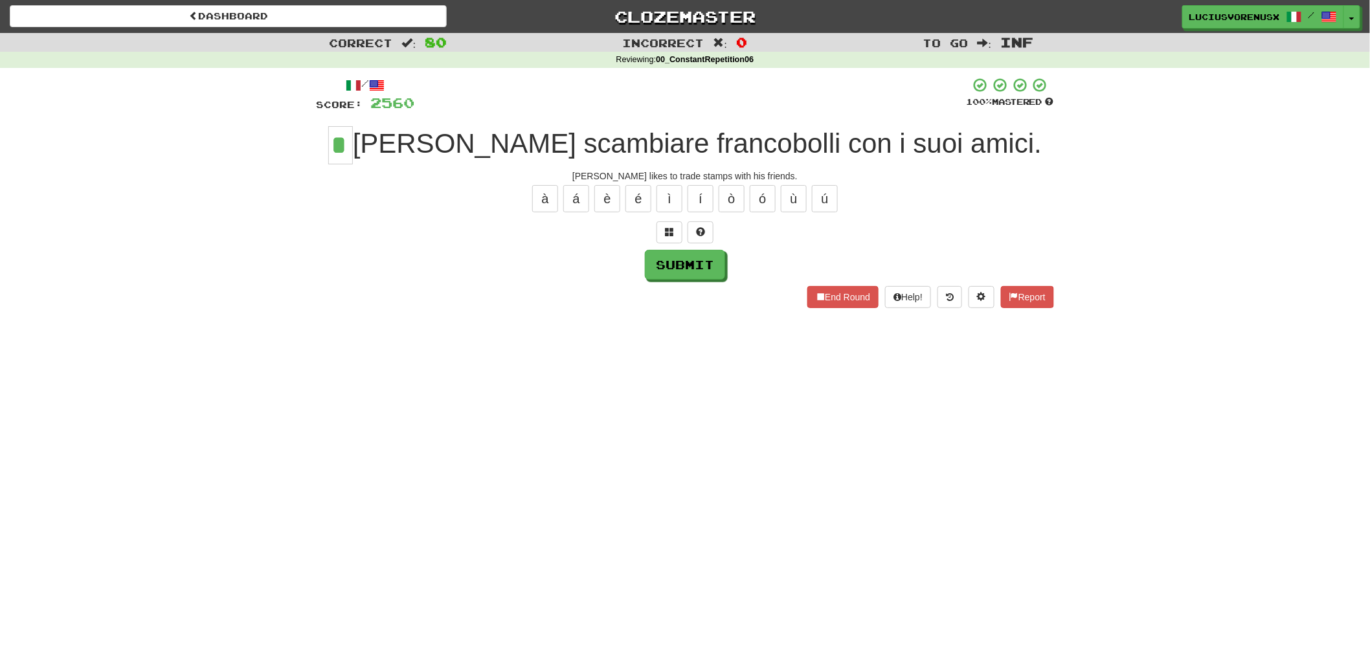
type input "*"
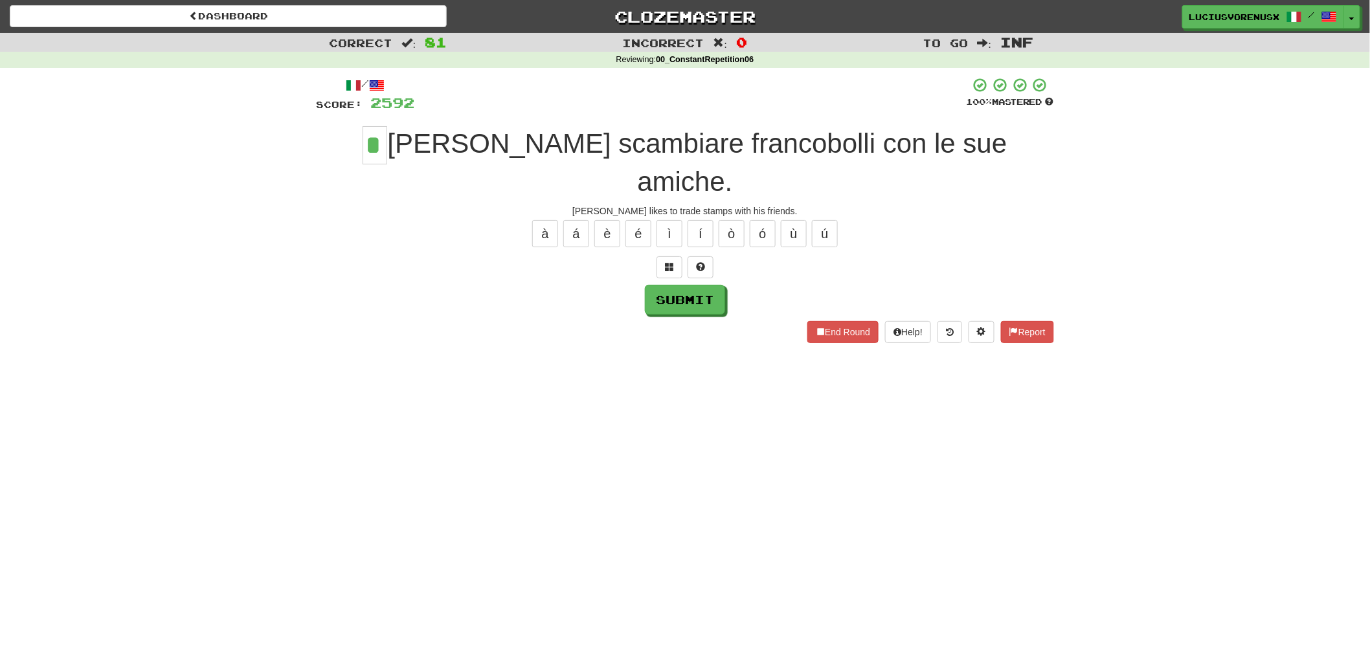
type input "*"
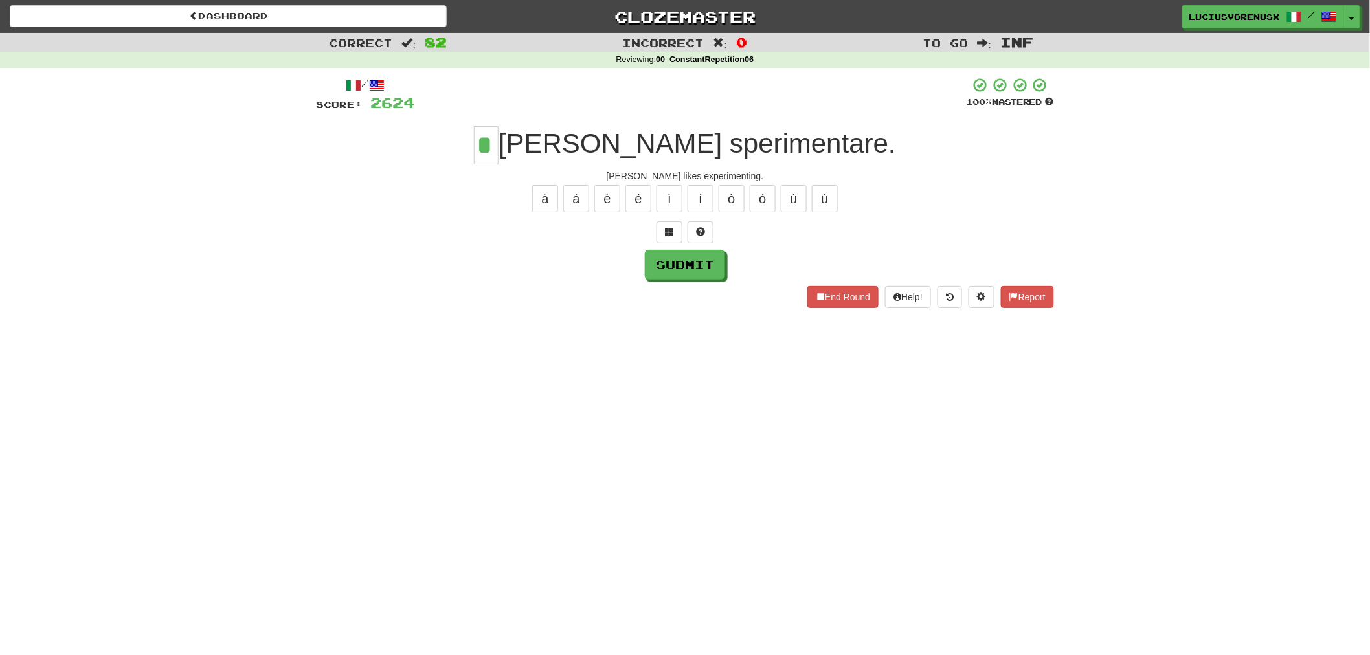
type input "*"
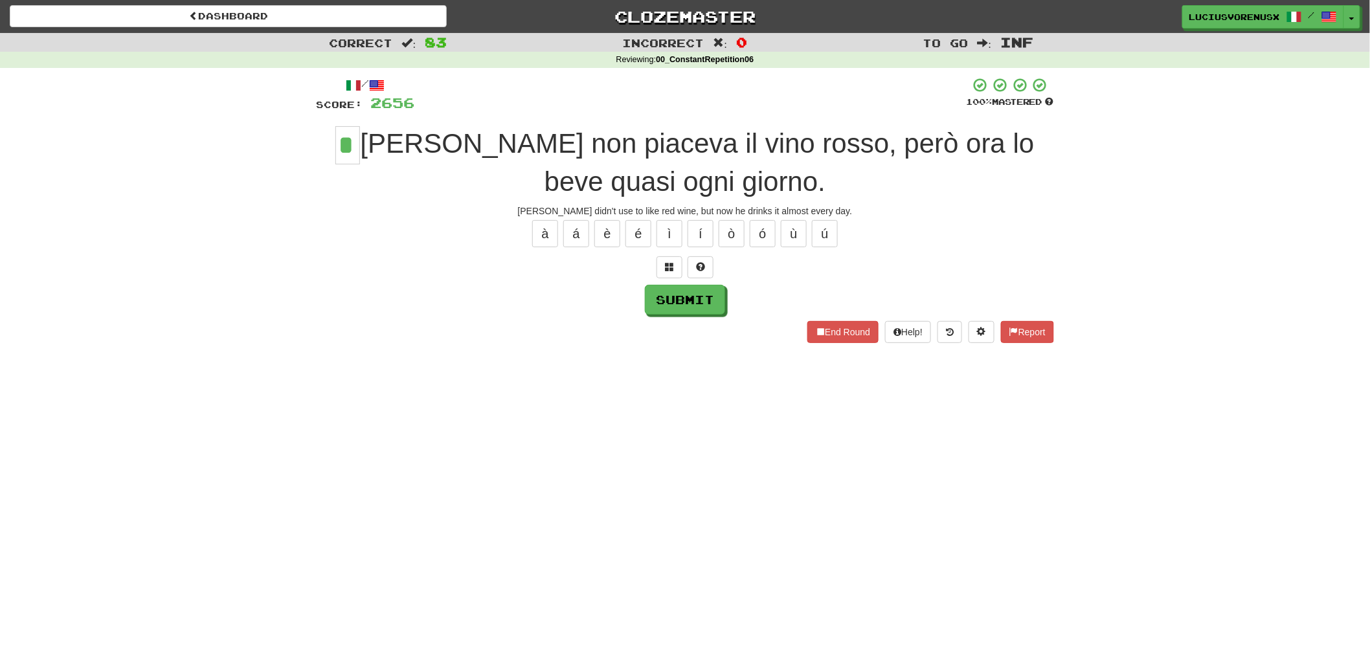
type input "*"
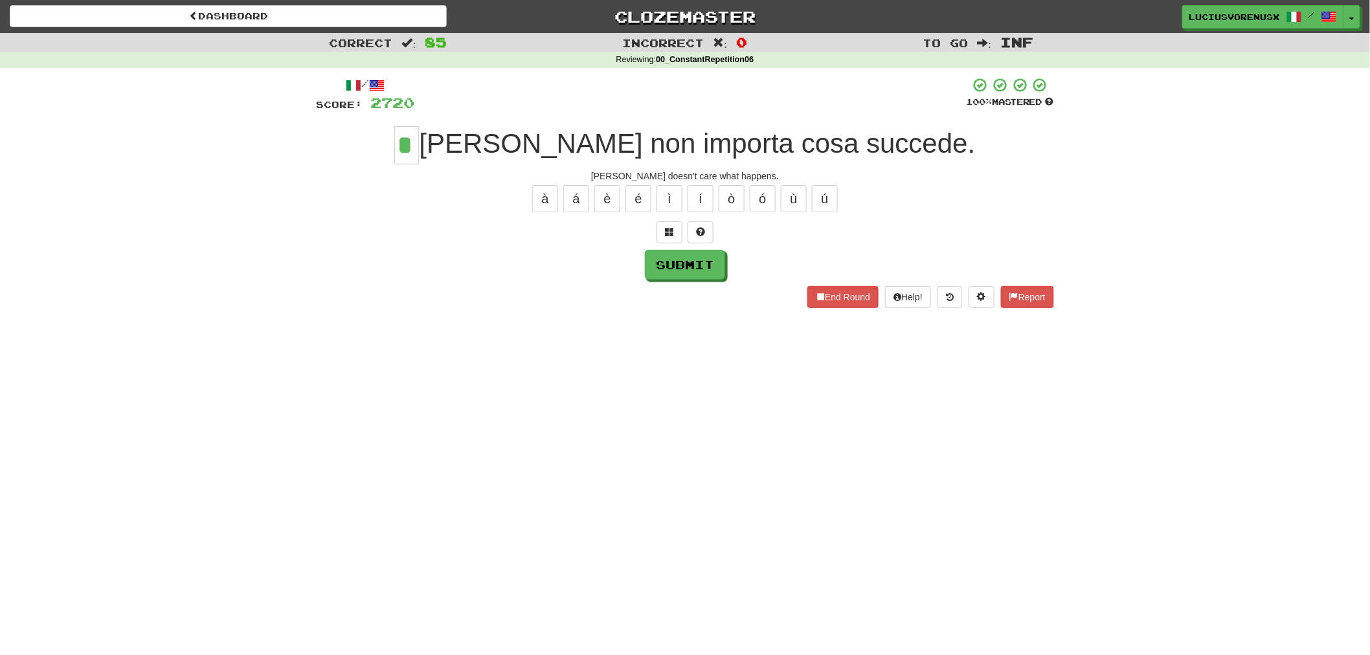
type input "*"
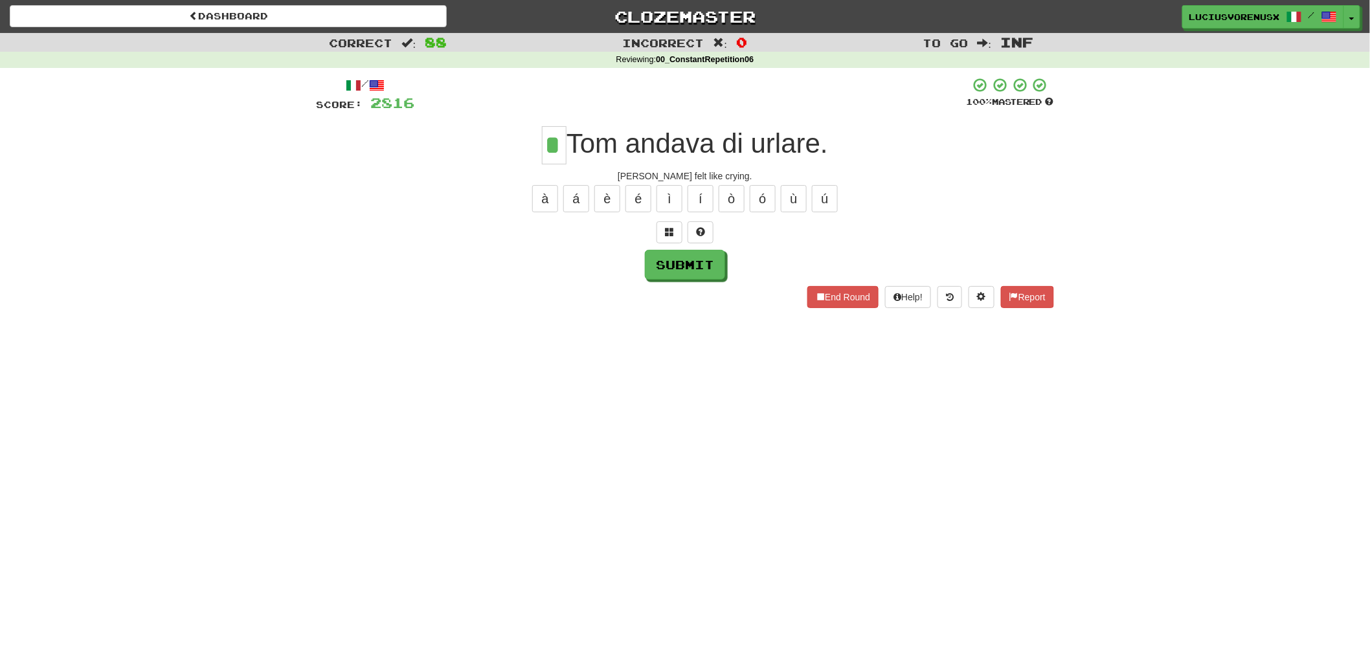
type input "*"
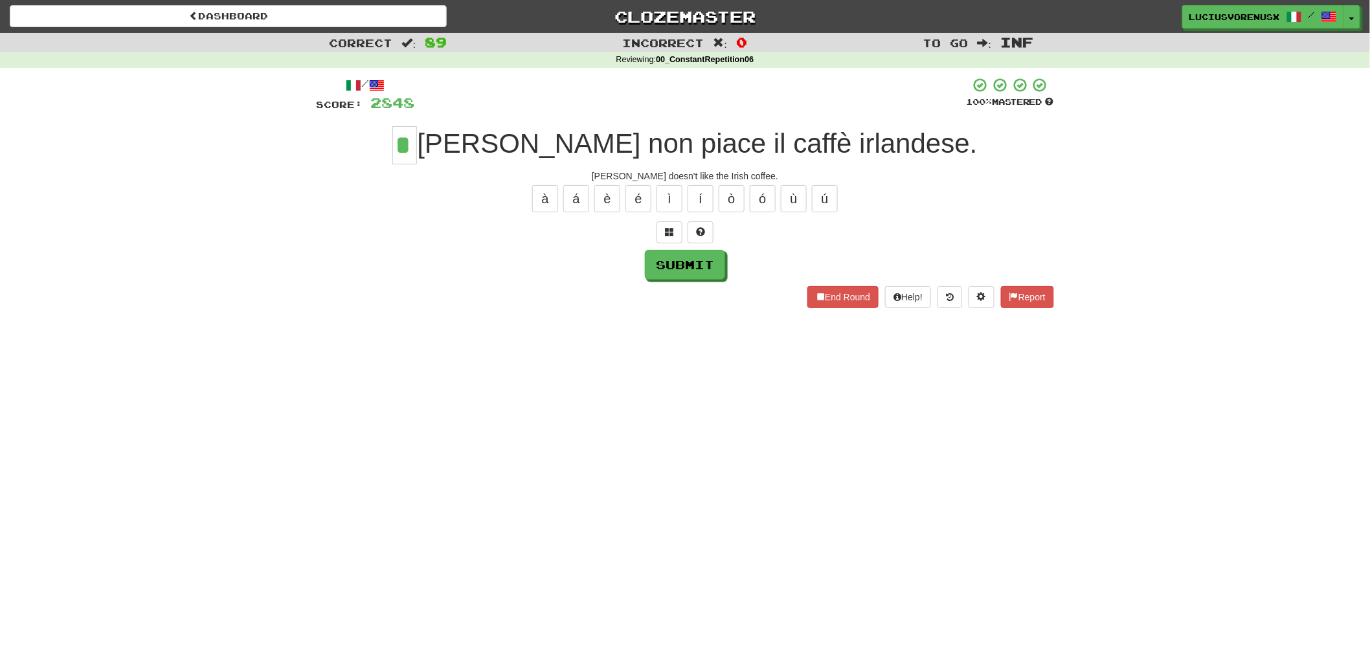
type input "*"
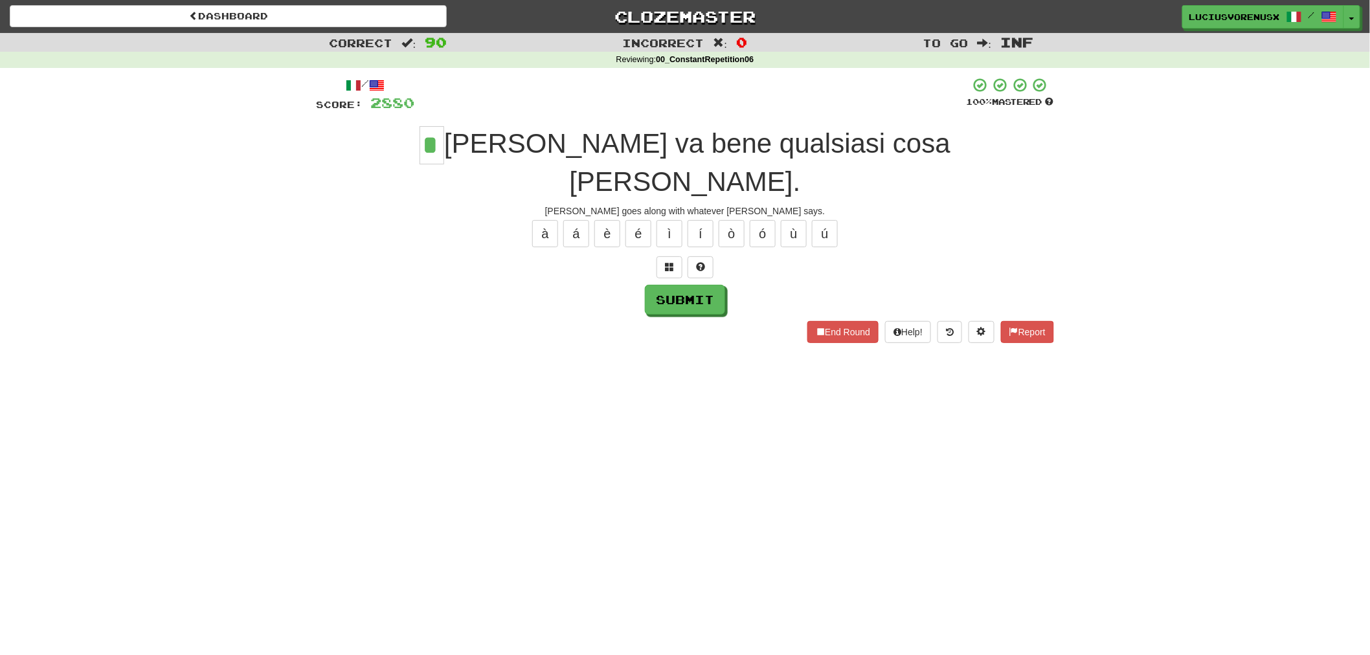
type input "*"
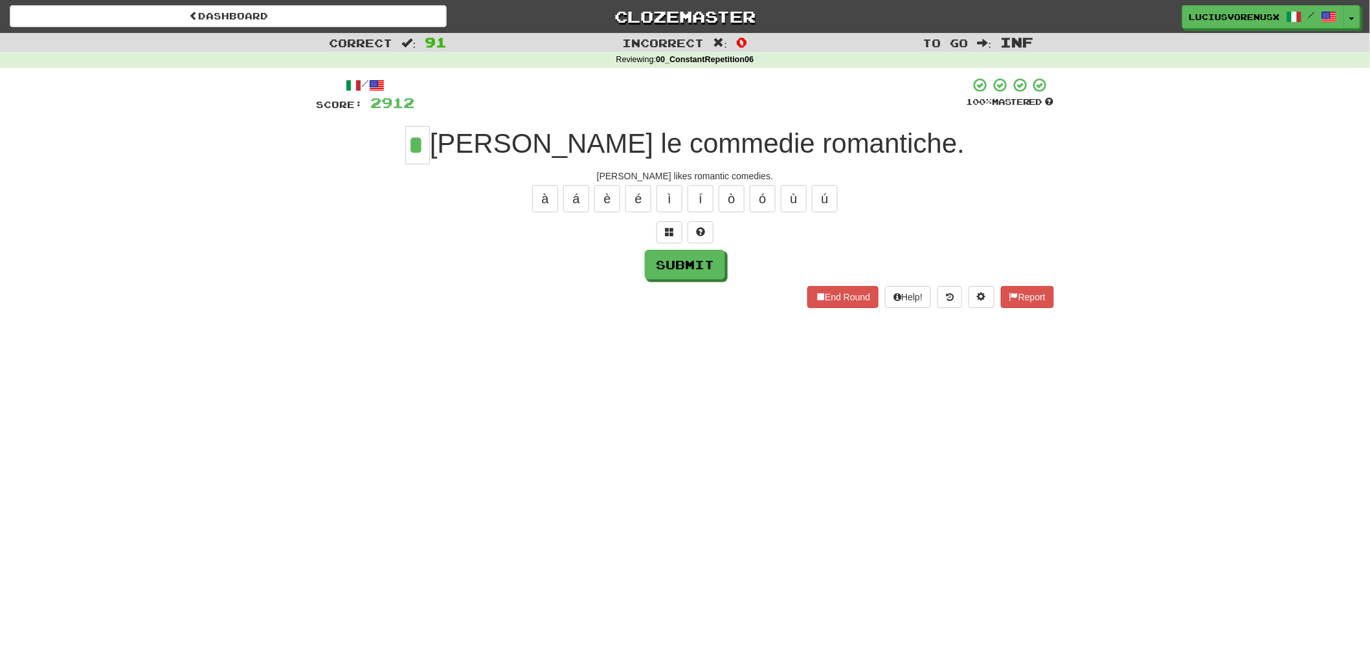
type input "*"
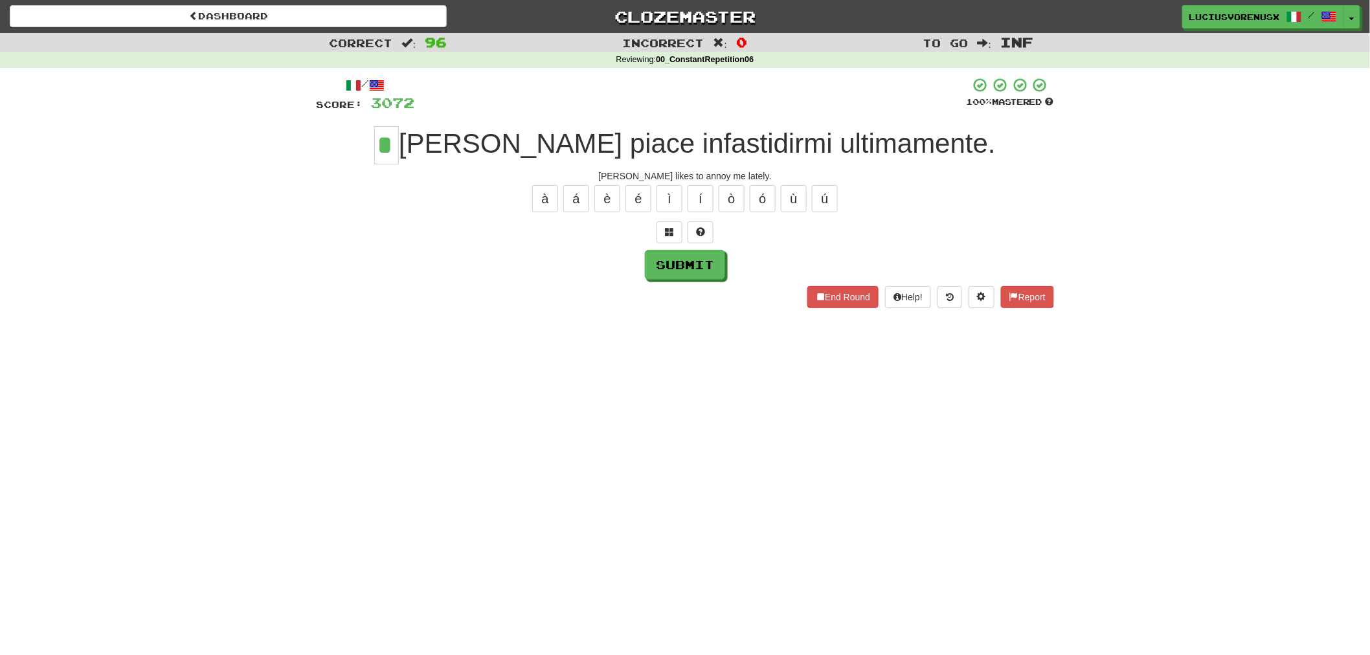
type input "*"
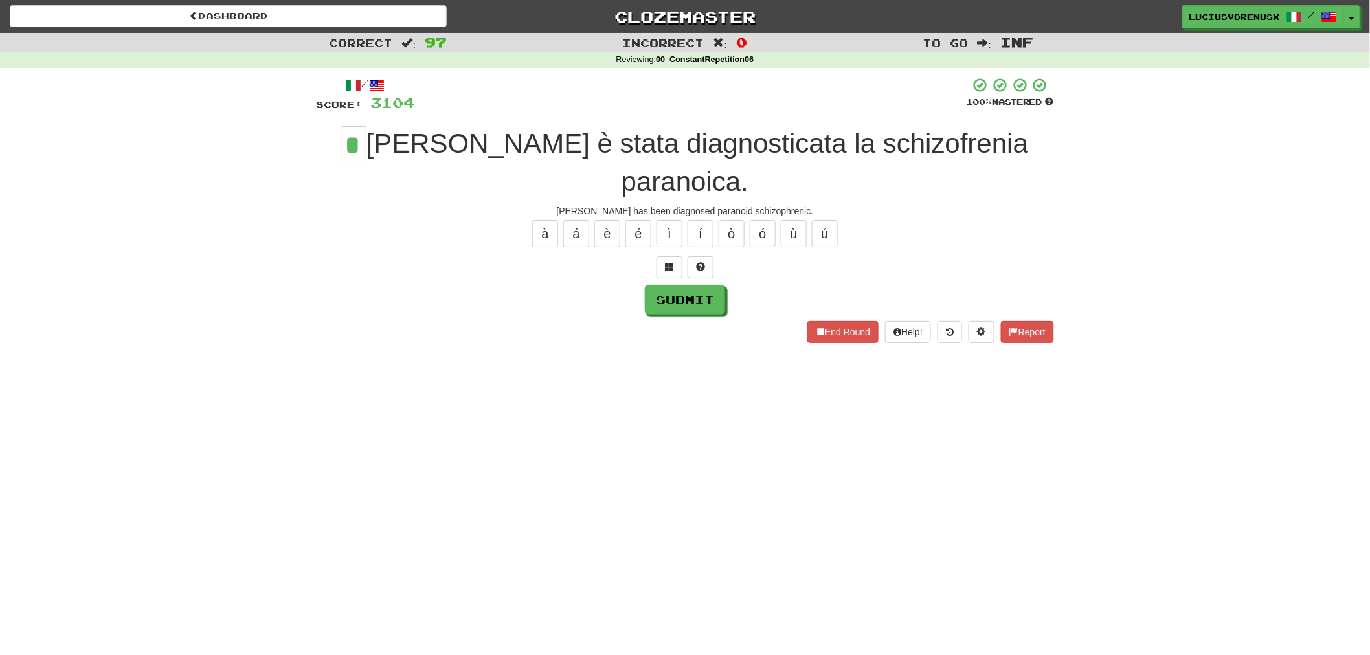
type input "*"
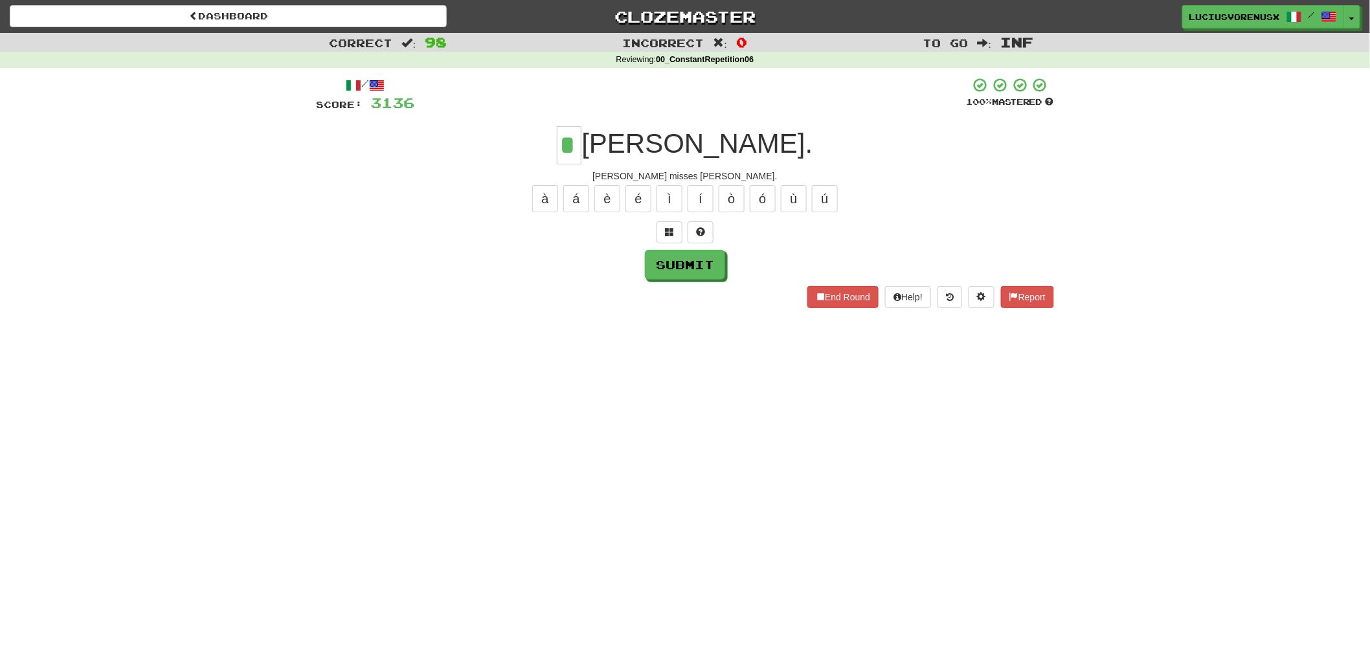
type input "*"
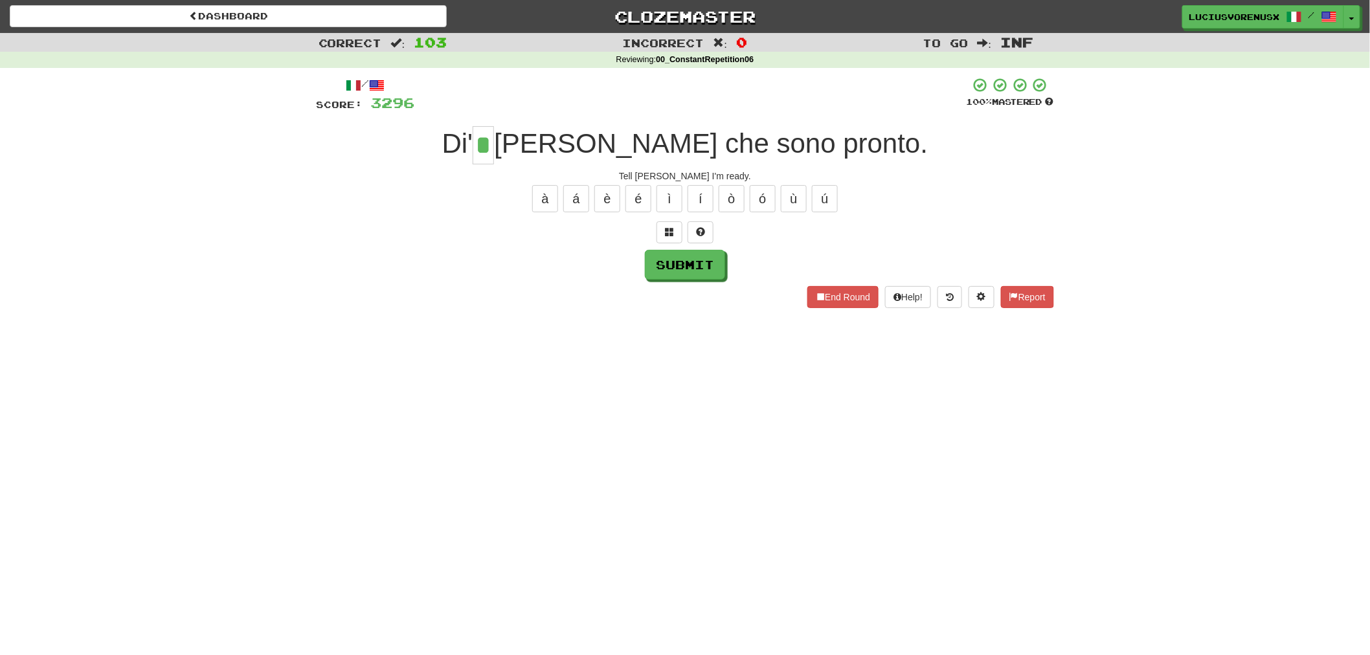
type input "*"
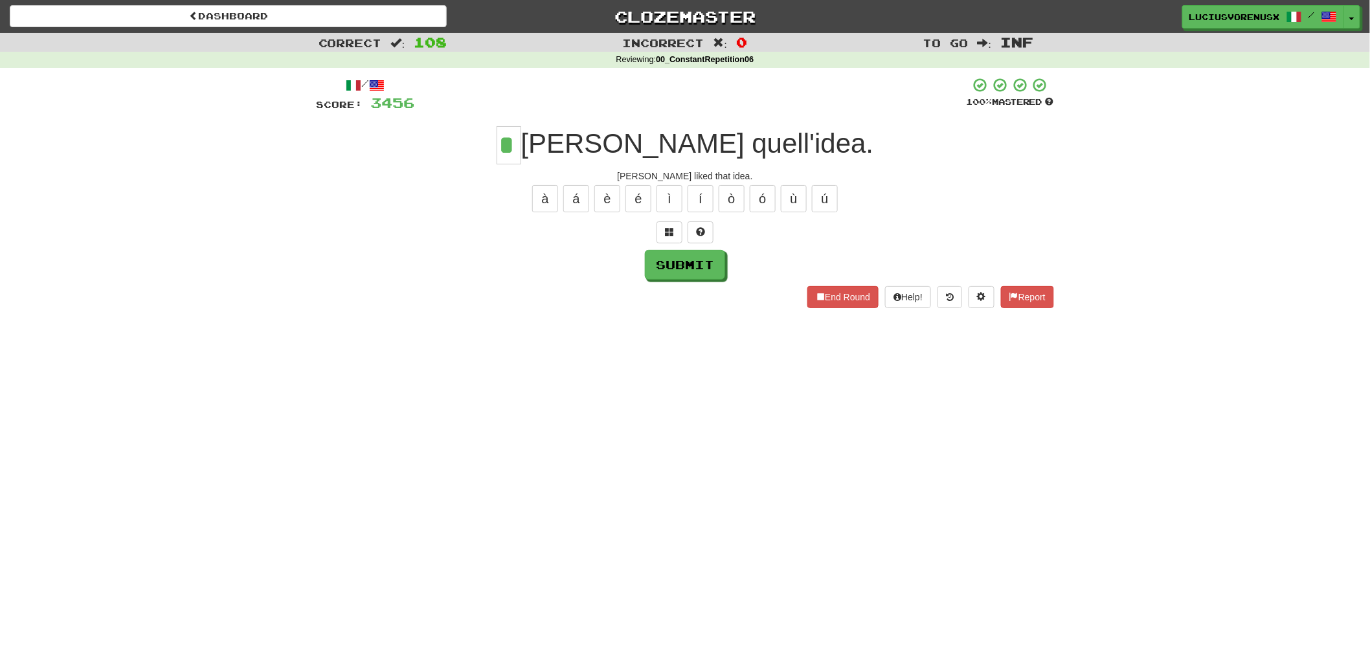
type input "*"
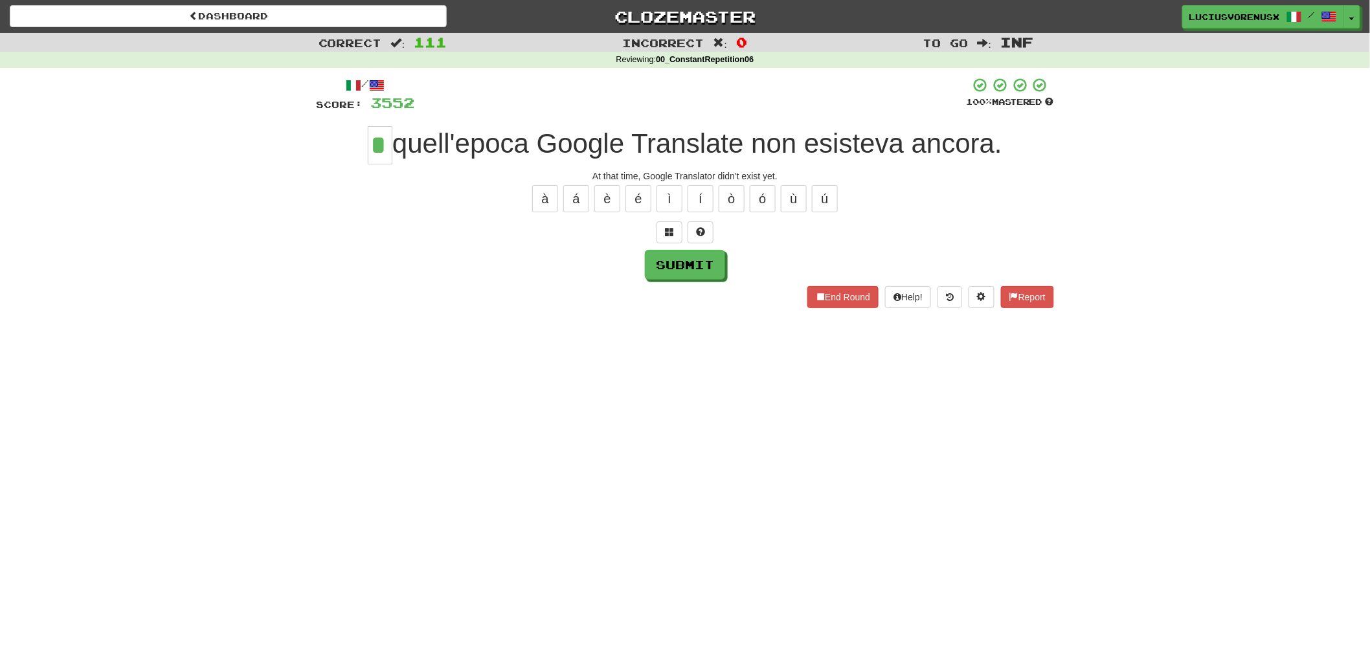
type input "*"
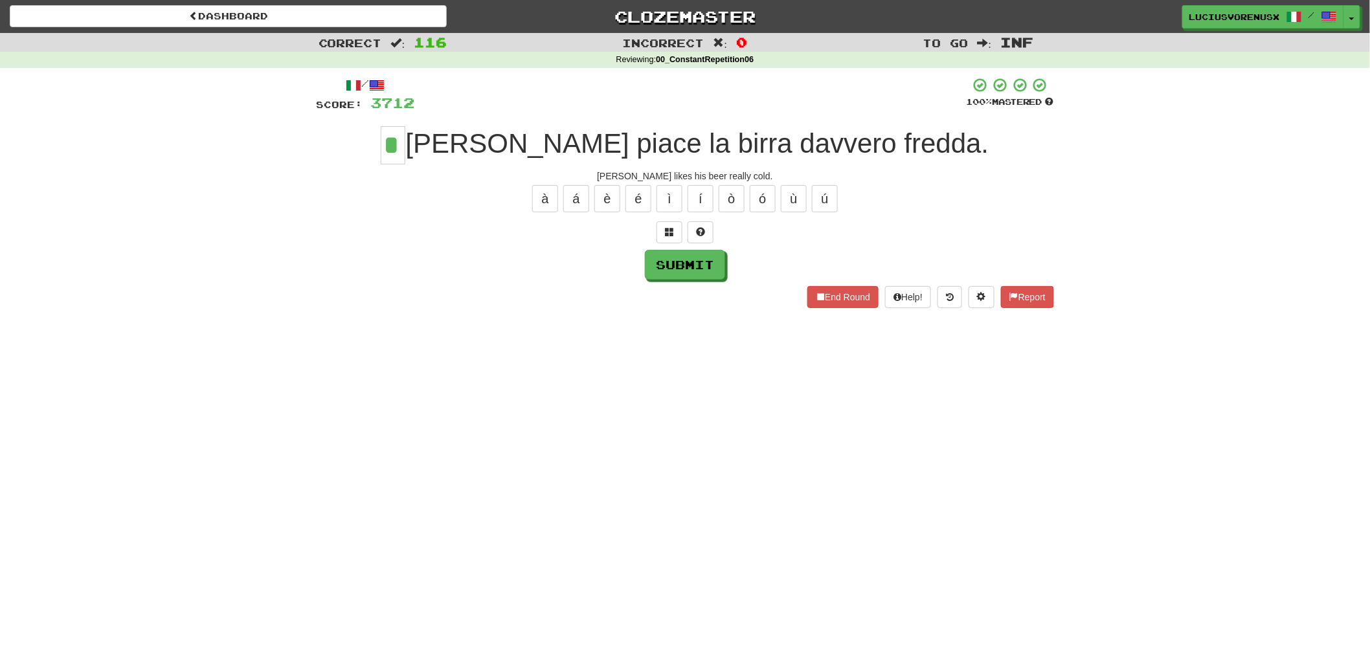
type input "*"
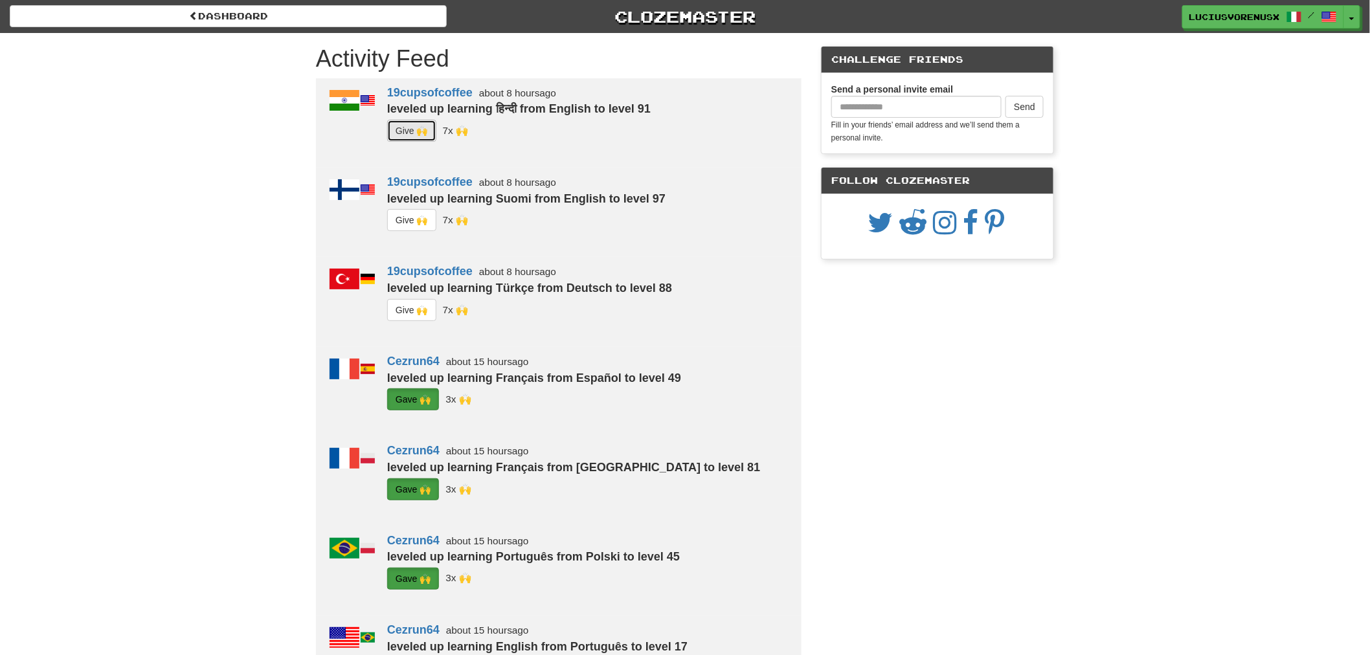
click at [411, 135] on button "G i ve 🙌" at bounding box center [411, 131] width 49 height 22
click at [411, 220] on button "G i ve 🙌" at bounding box center [411, 220] width 49 height 22
click at [412, 313] on button "G i ve 🙌" at bounding box center [411, 310] width 49 height 22
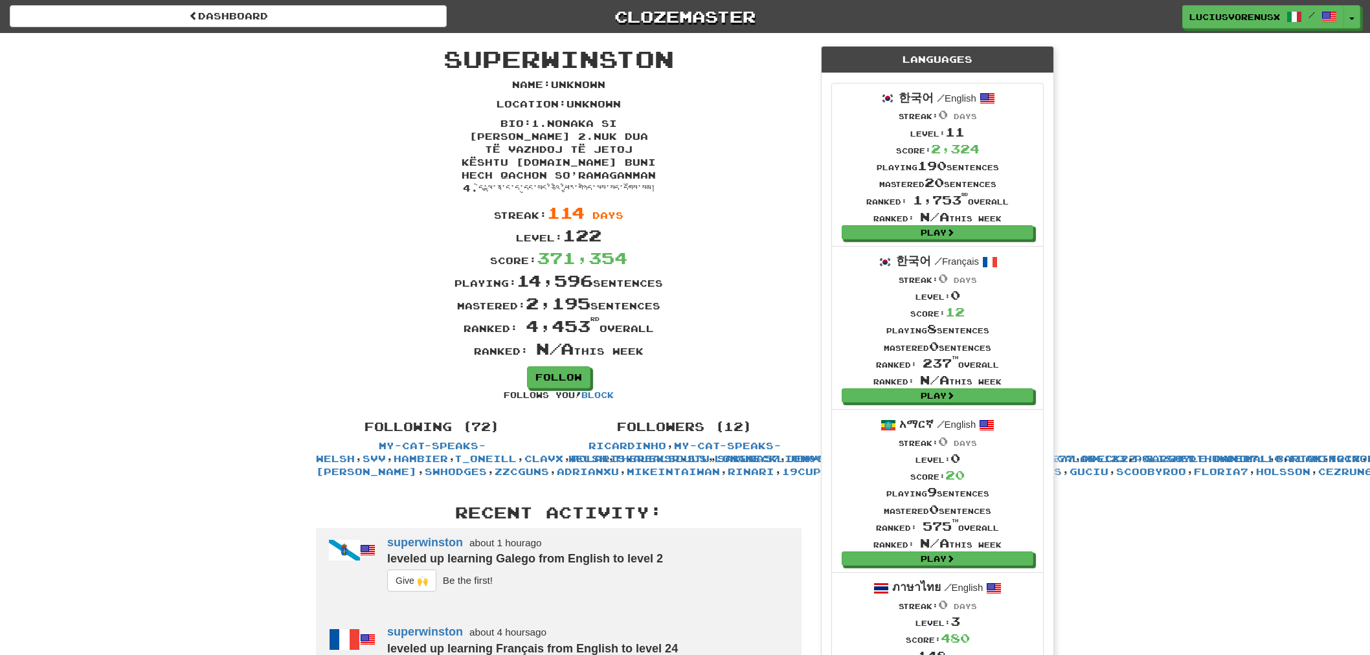
scroll to position [806, 0]
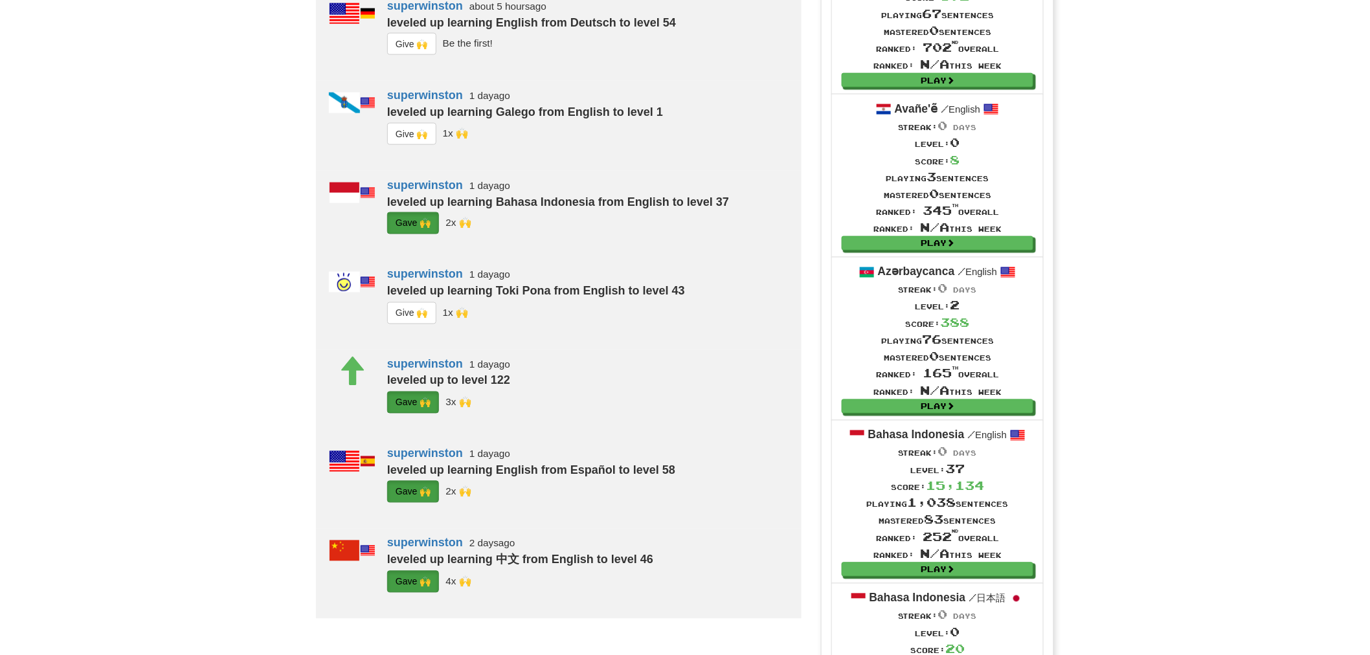
click at [410, 55] on button "G i ve 🙌" at bounding box center [411, 44] width 49 height 22
